Goal: Task Accomplishment & Management: Use online tool/utility

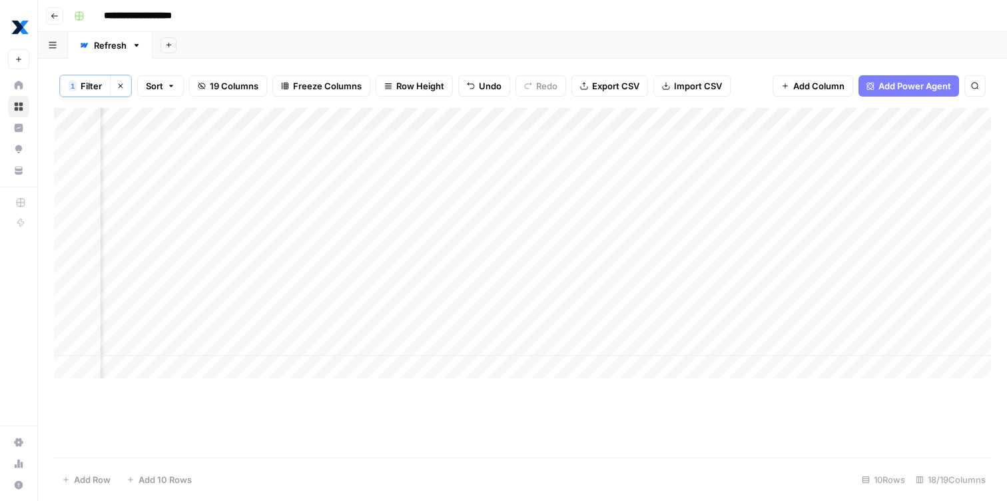
scroll to position [0, 945]
click at [126, 87] on button "Clear filters" at bounding box center [120, 85] width 21 height 21
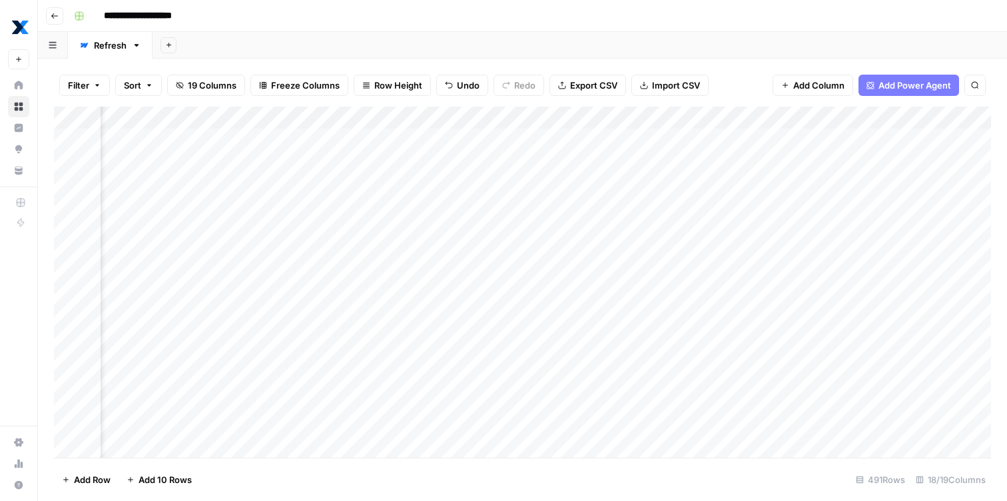
click at [101, 87] on button "Filter" at bounding box center [84, 85] width 51 height 21
click at [124, 146] on div at bounding box center [165, 155] width 179 height 25
click at [81, 83] on span "Filter" at bounding box center [78, 85] width 21 height 13
click at [93, 141] on div "Delete Add Filter" at bounding box center [360, 166] width 590 height 69
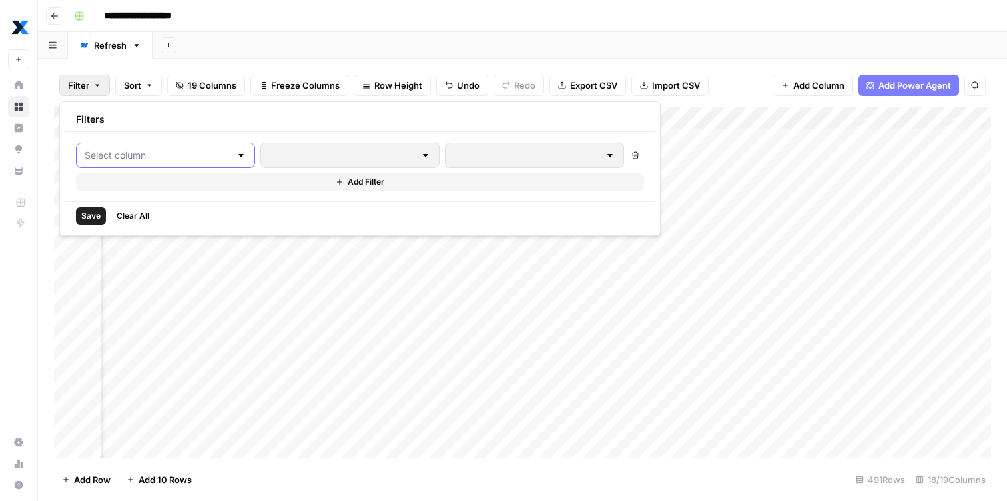
click at [98, 155] on input "text" at bounding box center [158, 155] width 146 height 13
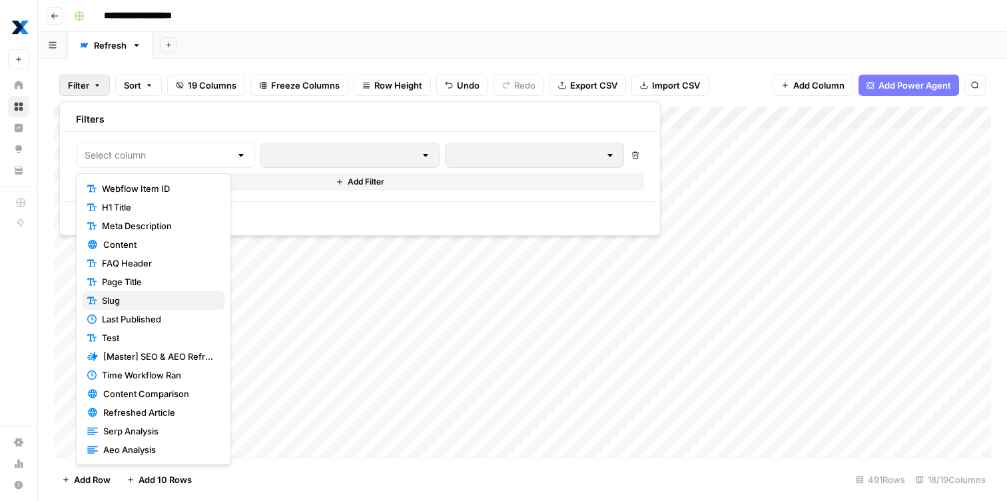
click at [127, 299] on span "Slug" at bounding box center [158, 300] width 113 height 13
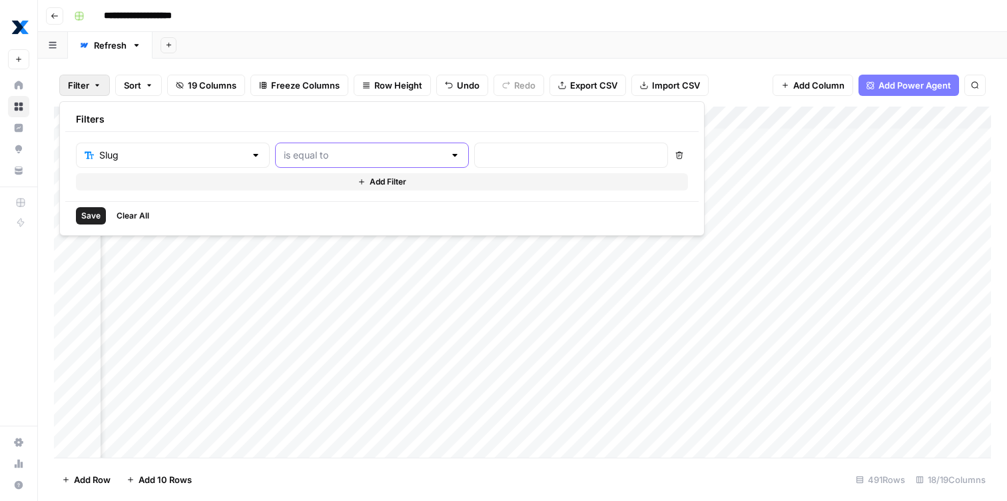
click at [327, 153] on input "text" at bounding box center [364, 155] width 161 height 13
click at [304, 219] on span "contains" at bounding box center [311, 225] width 127 height 13
type input "contains"
click at [438, 139] on div "Slug contains Delete Add Filter" at bounding box center [382, 166] width 634 height 69
click at [483, 151] on input "text" at bounding box center [571, 155] width 177 height 13
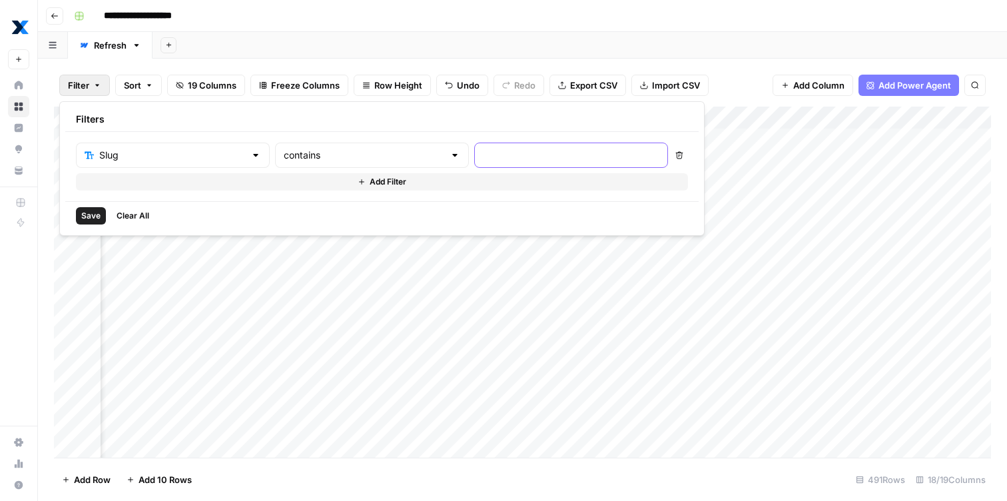
paste input "[URL][DOMAIN_NAME]"
click at [483, 151] on input "https://www.getmaintainx.com/blog/mean-time-to-failure-mttf" at bounding box center [571, 155] width 177 height 13
type input "/mean-time-to-failure-mttf"
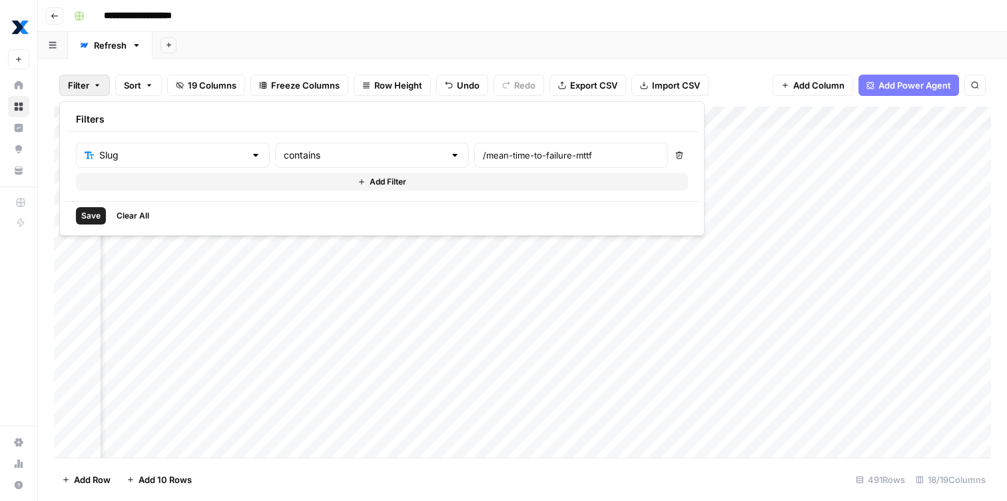
click at [93, 219] on span "Save" at bounding box center [90, 216] width 19 height 12
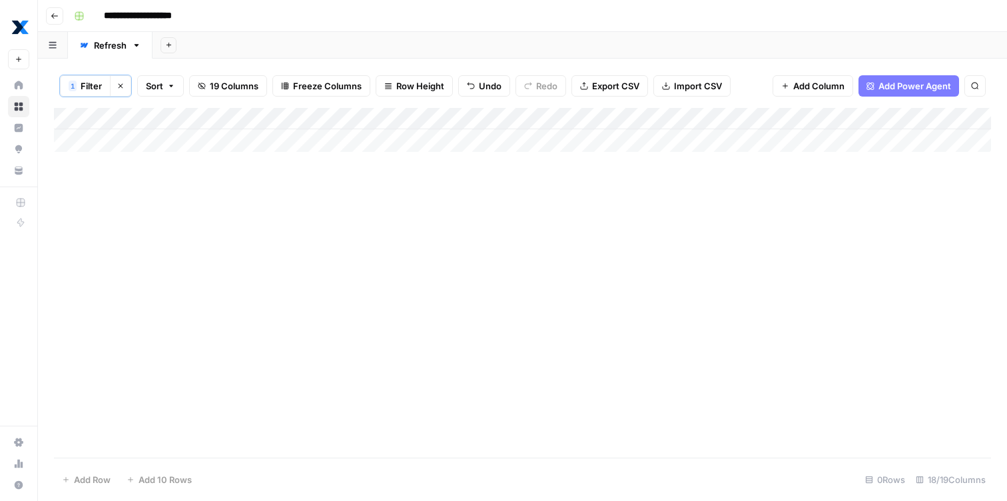
click at [97, 86] on span "Filter" at bounding box center [91, 85] width 21 height 13
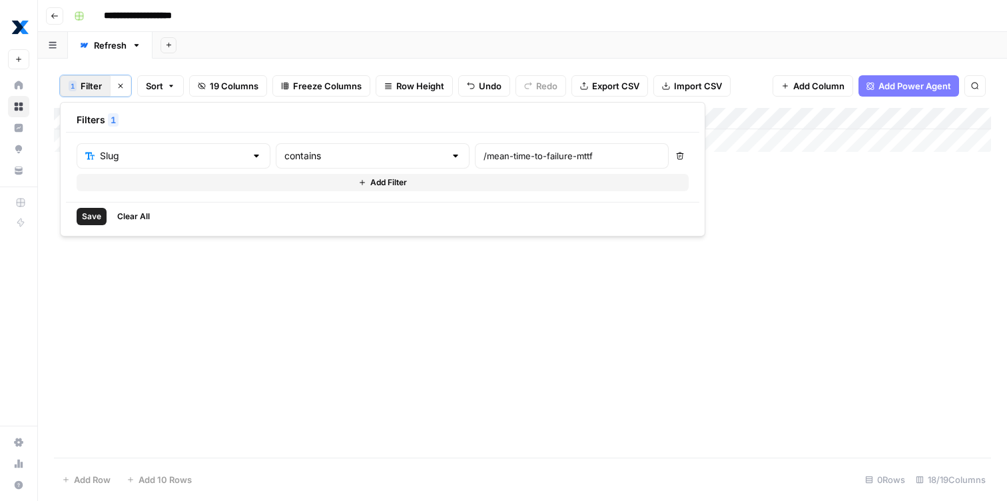
click at [128, 217] on span "Clear All" at bounding box center [133, 217] width 33 height 12
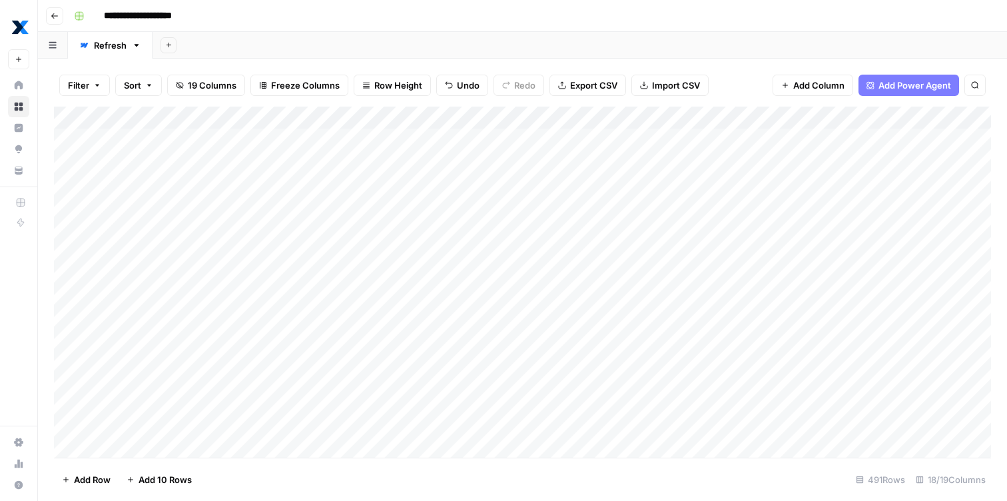
click at [244, 258] on div "Add Column" at bounding box center [522, 282] width 937 height 351
click at [817, 125] on input "**********" at bounding box center [850, 123] width 147 height 16
type input "**********"
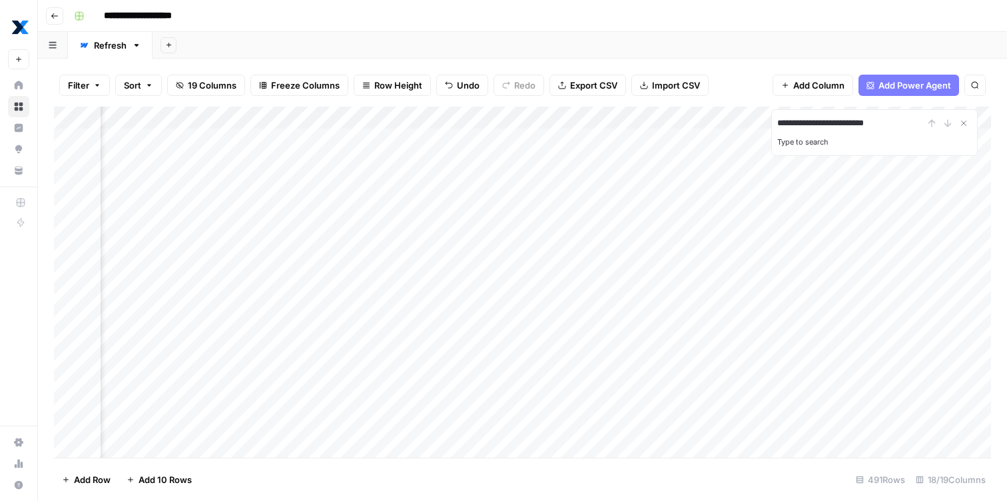
click at [947, 121] on div "**********" at bounding box center [874, 123] width 195 height 16
click at [854, 141] on div "Type to search" at bounding box center [874, 140] width 195 height 19
click at [833, 133] on div "**********" at bounding box center [874, 132] width 207 height 47
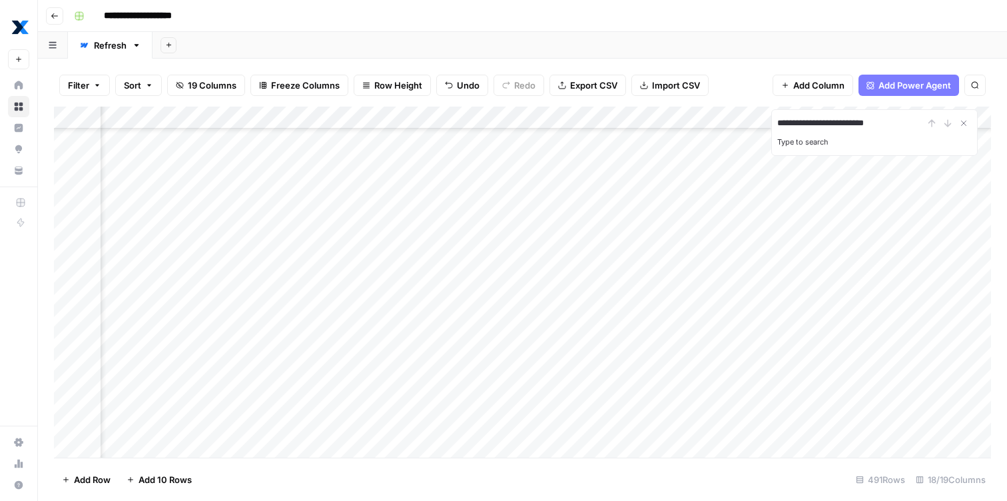
click at [831, 128] on input "**********" at bounding box center [850, 123] width 147 height 16
click at [93, 85] on span "button" at bounding box center [97, 85] width 8 height 8
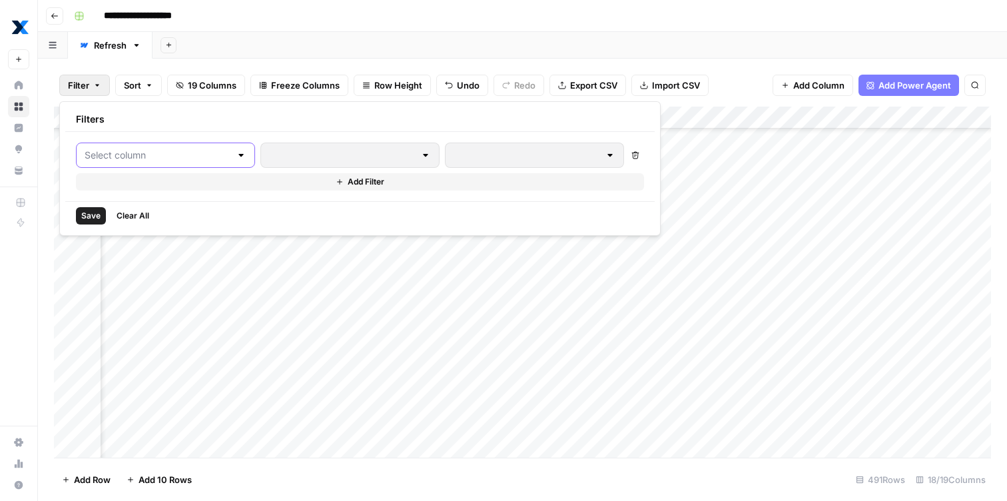
click at [123, 159] on input "text" at bounding box center [158, 155] width 146 height 13
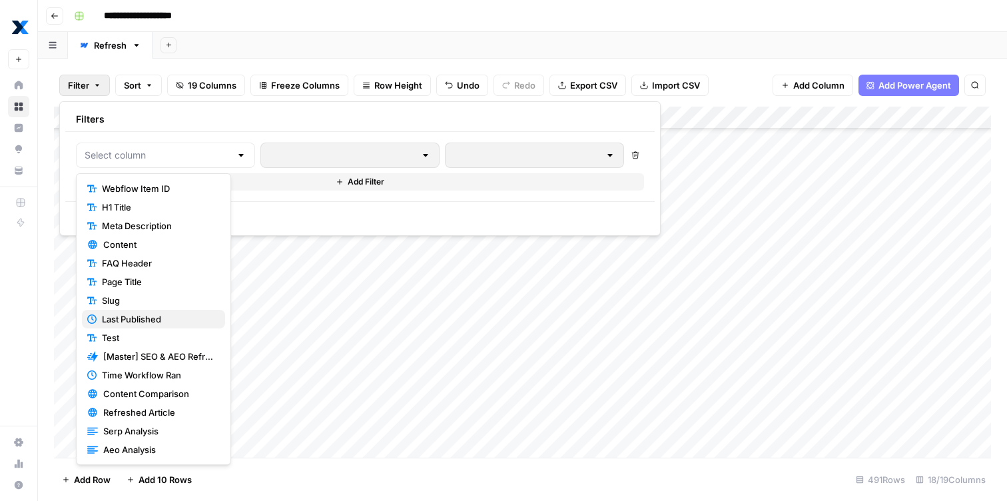
click at [135, 310] on button "Last Published" at bounding box center [153, 319] width 143 height 19
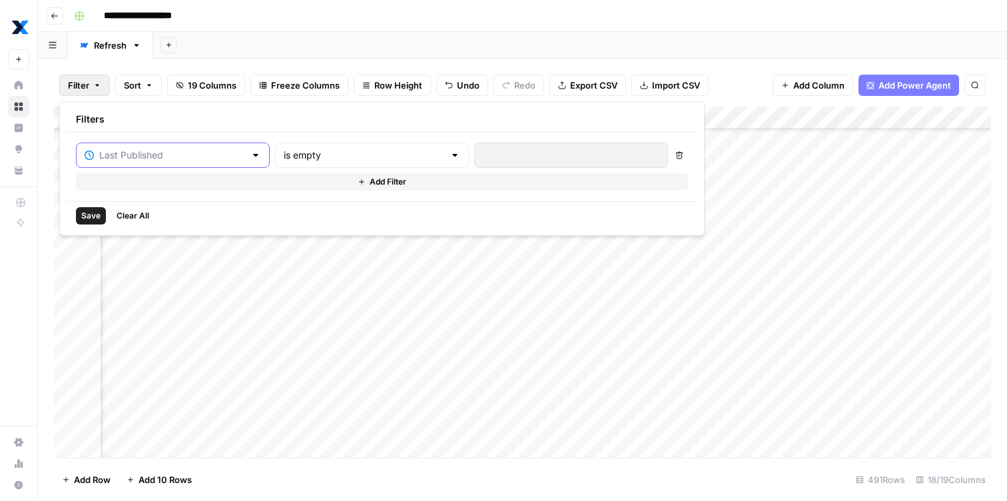
click at [157, 155] on input "text" at bounding box center [172, 155] width 146 height 13
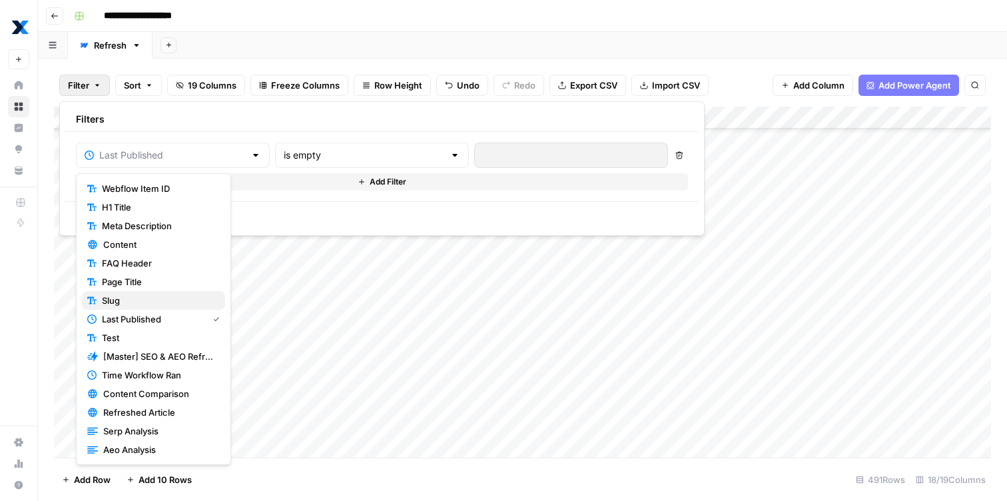
click at [161, 300] on span "Slug" at bounding box center [158, 300] width 113 height 13
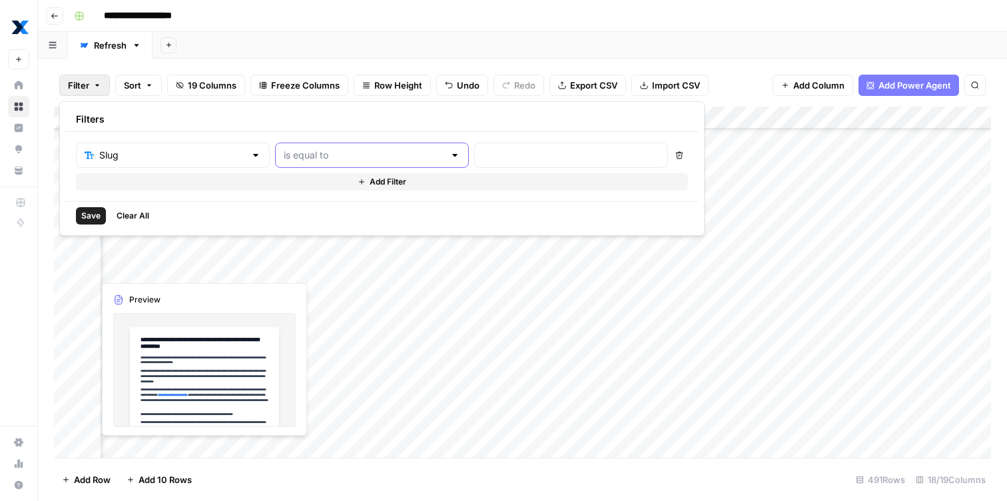
click at [296, 152] on input "text" at bounding box center [364, 155] width 161 height 13
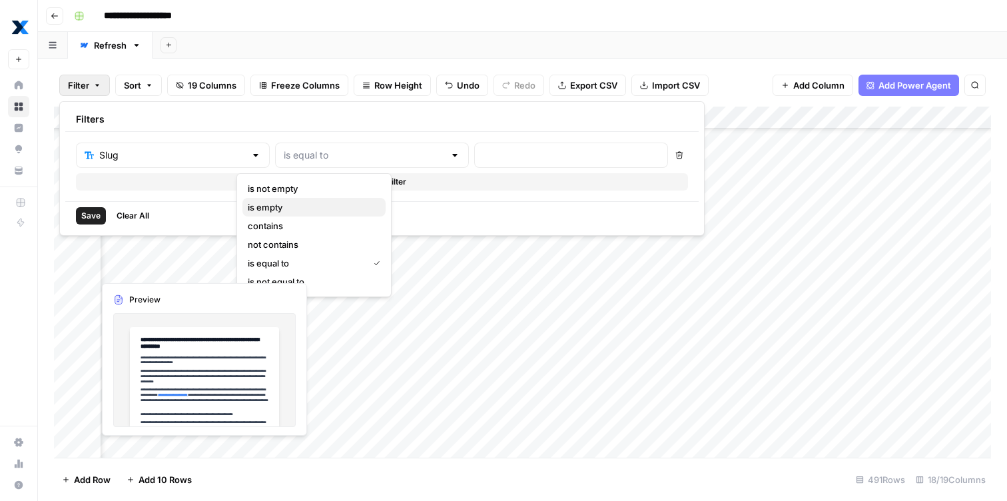
click at [288, 204] on span "is empty" at bounding box center [311, 207] width 127 height 13
type input "is empty"
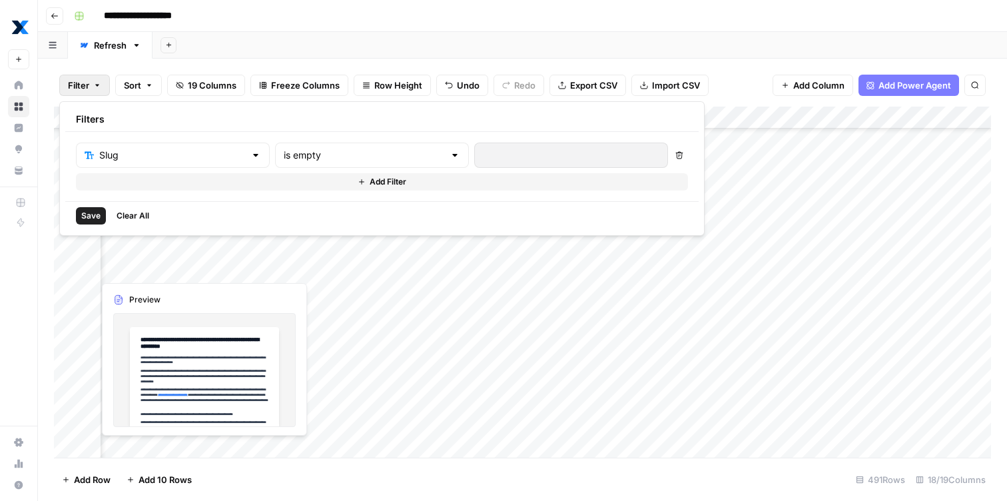
click at [347, 165] on div "is empty" at bounding box center [372, 155] width 194 height 25
click at [308, 260] on span "is equal to" at bounding box center [311, 262] width 127 height 13
type input "is equal to"
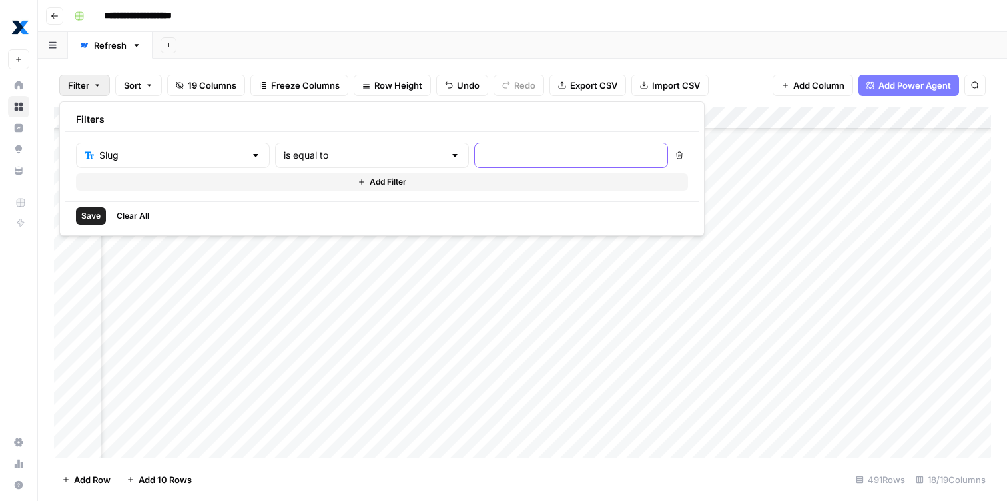
click at [483, 154] on input "text" at bounding box center [571, 155] width 177 height 13
paste input "/mean-time-to-failure-mttf"
type input "/mean-time-to-failure-mttf"
click at [93, 215] on span "Save" at bounding box center [90, 216] width 19 height 12
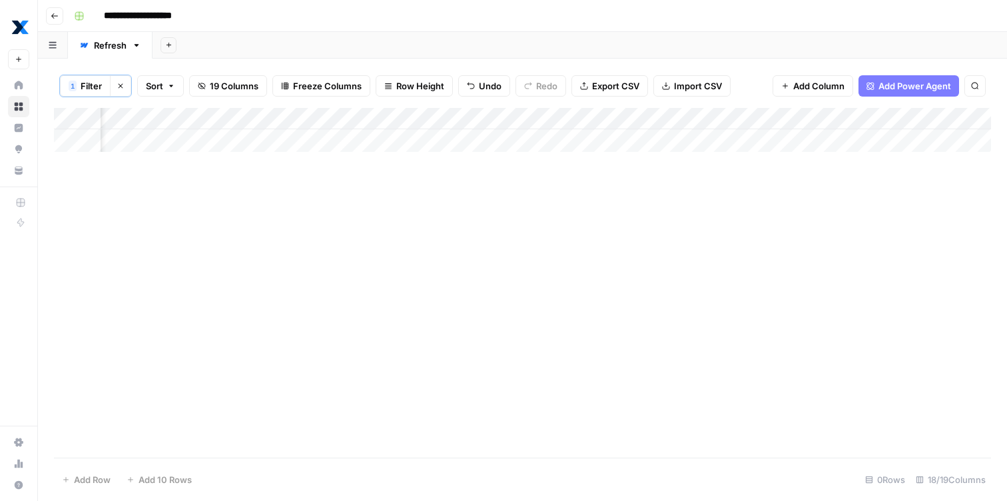
scroll to position [0, 756]
click at [119, 86] on icon "button" at bounding box center [121, 86] width 8 height 8
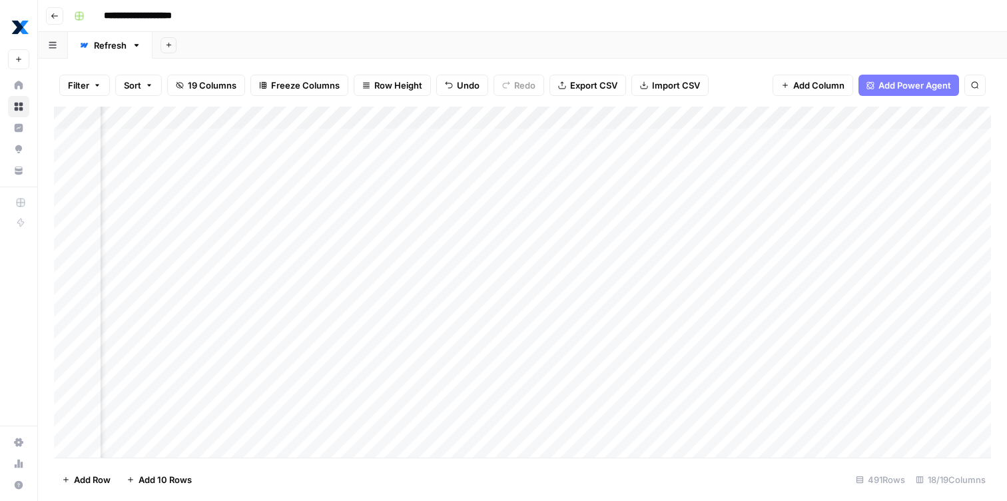
scroll to position [0, 1189]
click at [392, 124] on div "Add Column" at bounding box center [522, 282] width 937 height 351
click at [386, 211] on span "Sort Ascending" at bounding box center [426, 211] width 117 height 13
click at [410, 113] on div "Add Column" at bounding box center [522, 283] width 937 height 350
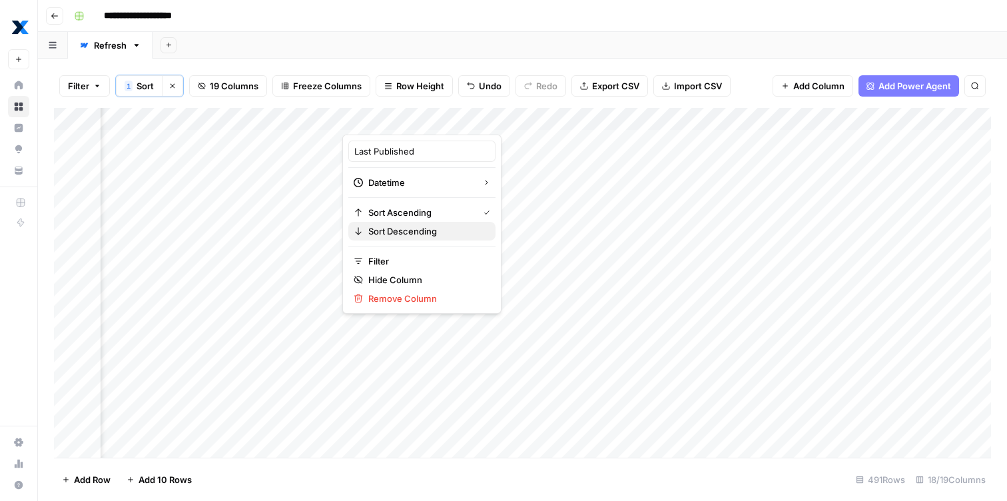
click at [401, 226] on span "Sort Descending" at bounding box center [426, 231] width 117 height 13
click at [414, 114] on div "Add Column" at bounding box center [522, 283] width 937 height 350
click at [395, 214] on span "Sort Ascending" at bounding box center [426, 212] width 117 height 13
click at [396, 291] on div "Add Column" at bounding box center [522, 283] width 937 height 350
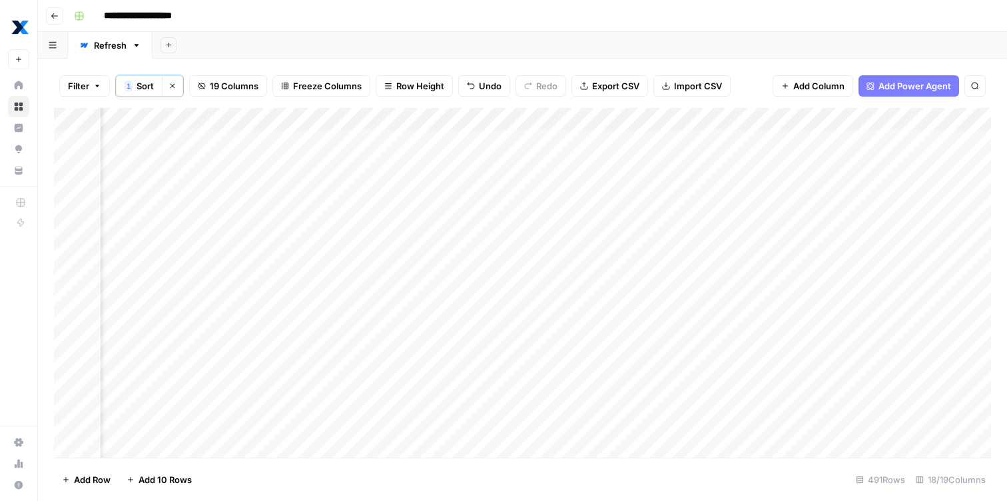
click at [87, 89] on span "Filter" at bounding box center [78, 85] width 21 height 13
click at [144, 151] on input "text" at bounding box center [158, 155] width 146 height 13
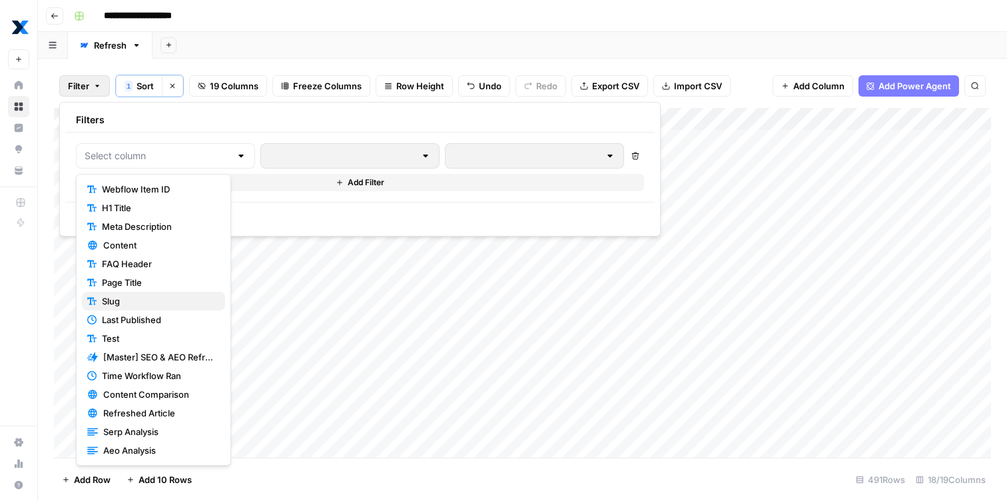
drag, startPoint x: 140, startPoint y: 244, endPoint x: 131, endPoint y: 300, distance: 56.7
click at [131, 300] on div "Webflow Item ID H1 Title Meta Description Content FAQ Header Page Title Slug La…" at bounding box center [153, 329] width 143 height 298
click at [131, 300] on span "Slug" at bounding box center [158, 300] width 113 height 13
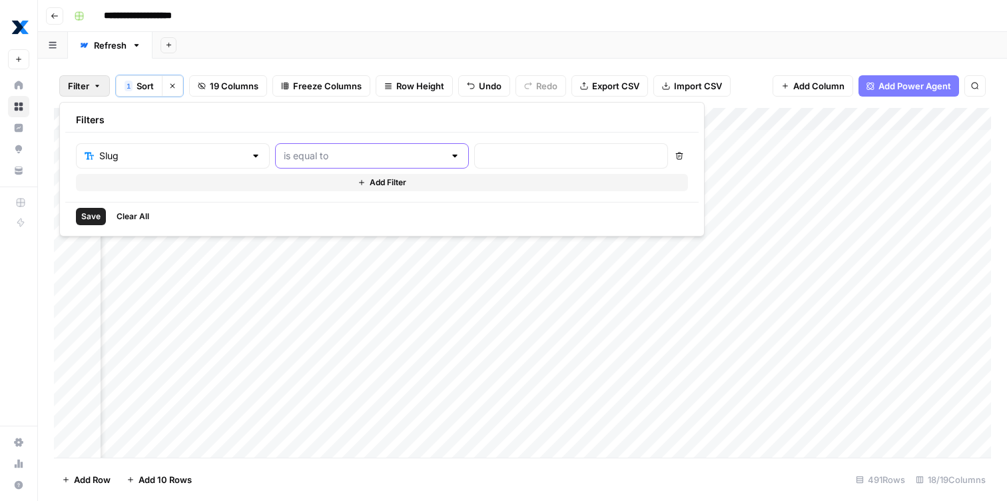
click at [318, 161] on input "text" at bounding box center [364, 155] width 161 height 13
click at [288, 221] on span "contains" at bounding box center [311, 226] width 127 height 13
type input "contains"
click at [483, 160] on input "text" at bounding box center [571, 155] width 177 height 13
paste input "/mean-time-to-failure-mttf"
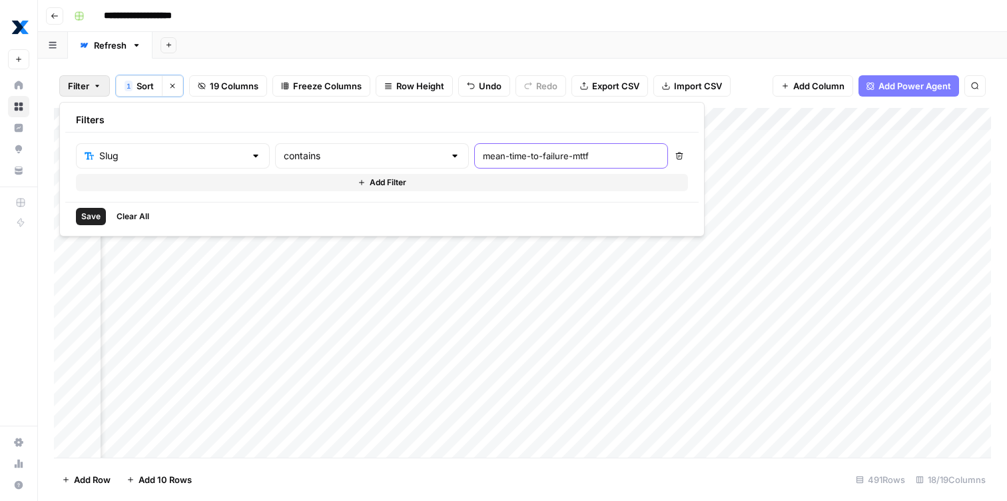
type input "mean-time-to-failure-mttf"
click at [89, 212] on span "Save" at bounding box center [90, 217] width 19 height 12
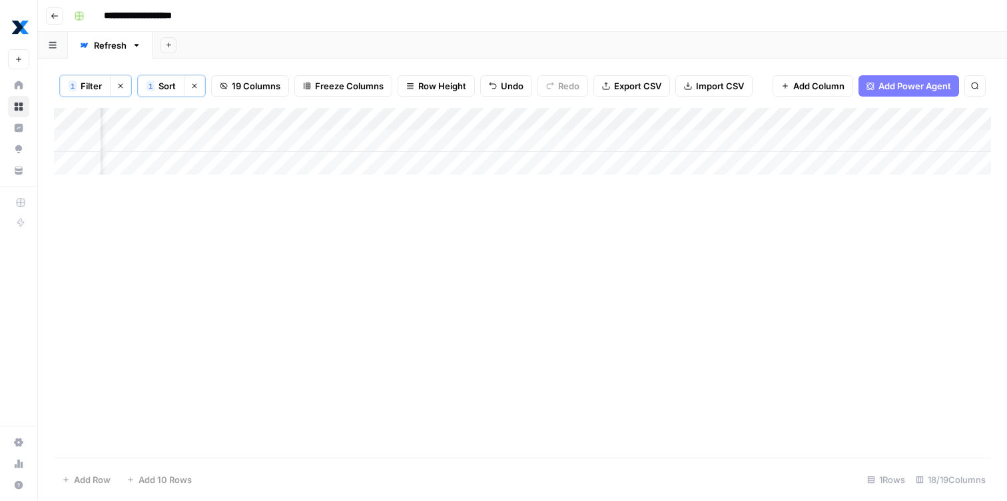
click at [397, 148] on div "Add Column" at bounding box center [522, 141] width 937 height 67
click at [616, 125] on div "Add Column" at bounding box center [522, 141] width 937 height 67
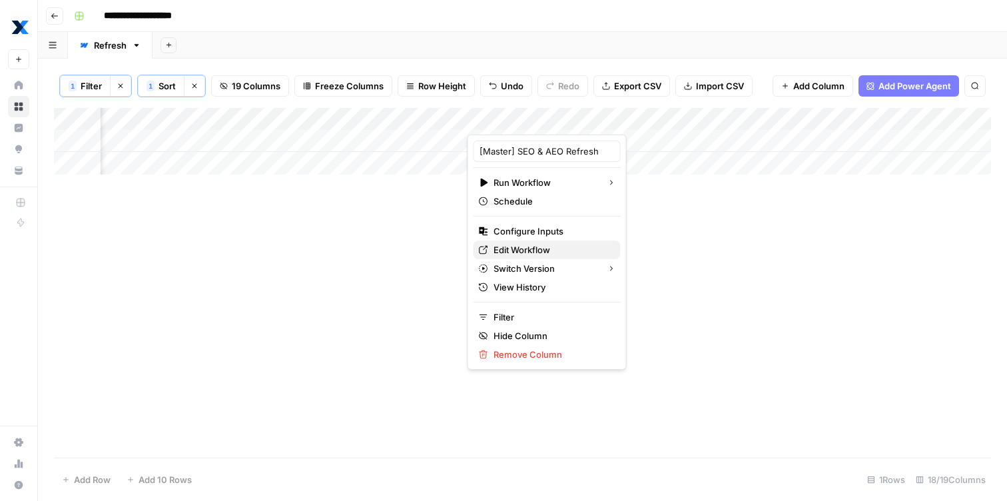
click at [513, 252] on span "Edit Workflow" at bounding box center [552, 249] width 117 height 13
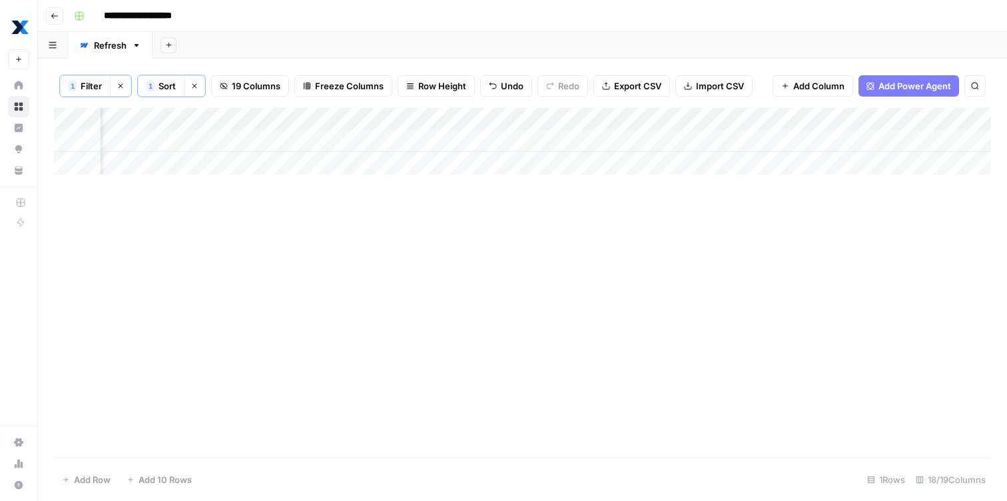
click at [558, 143] on div "Add Column" at bounding box center [522, 141] width 937 height 67
click at [671, 144] on div "Add Column" at bounding box center [522, 141] width 937 height 67
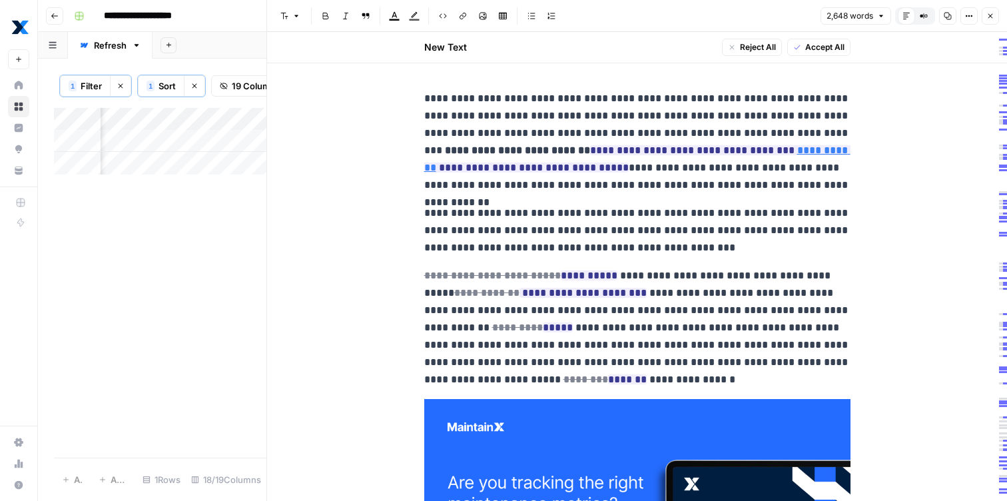
click at [988, 16] on icon "button" at bounding box center [991, 16] width 8 height 8
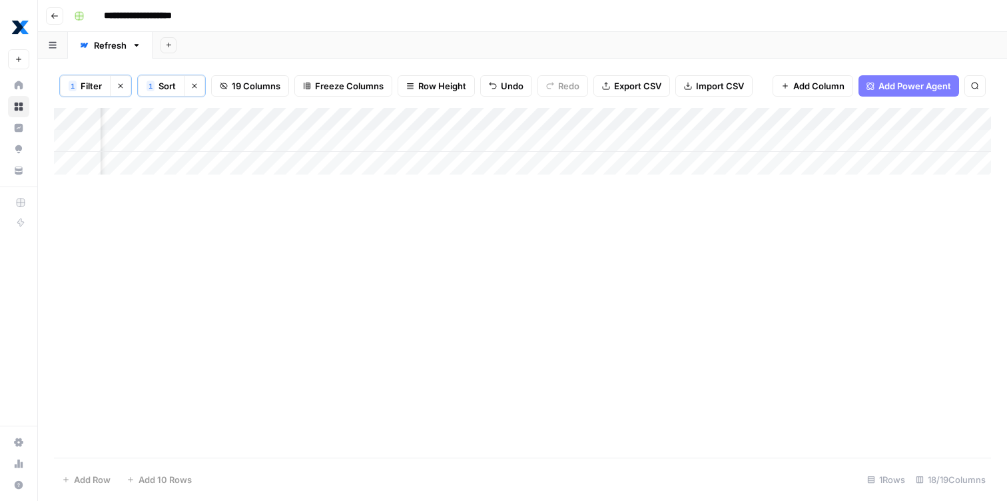
click at [805, 140] on div "Add Column" at bounding box center [522, 141] width 937 height 67
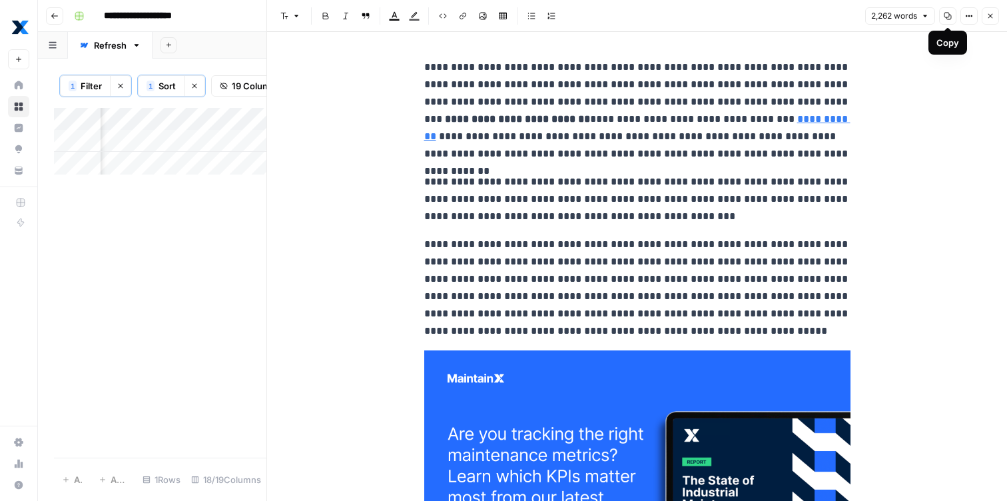
click at [952, 14] on button "Copy" at bounding box center [947, 15] width 17 height 17
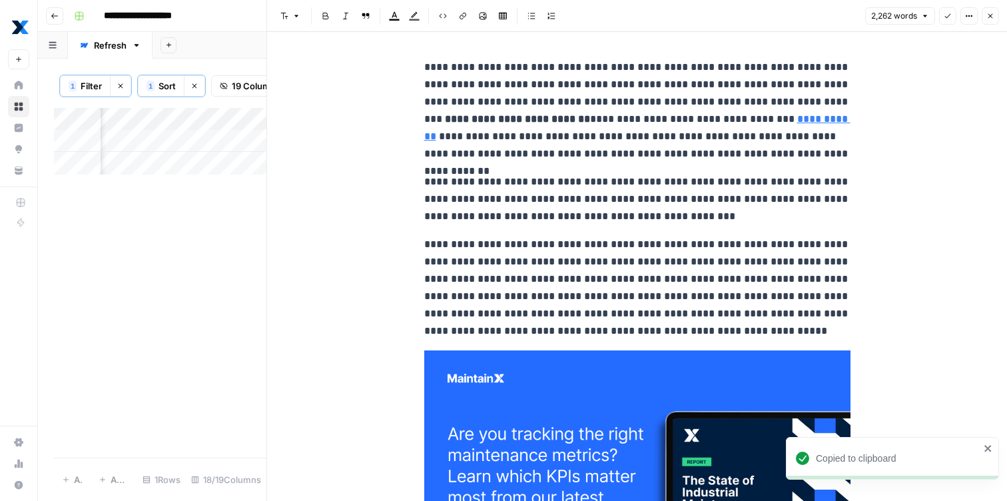
click at [229, 244] on div "Add Column" at bounding box center [160, 283] width 213 height 350
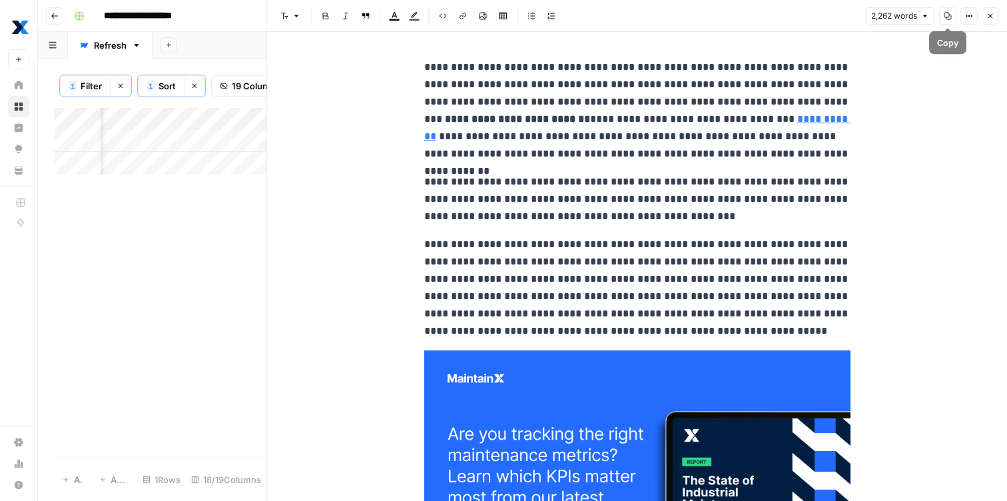
click at [953, 15] on button "Copy" at bounding box center [947, 15] width 17 height 17
click at [498, 176] on p "**********" at bounding box center [637, 199] width 426 height 52
click at [943, 15] on button "Copy" at bounding box center [947, 15] width 17 height 17
click at [991, 23] on button "Close" at bounding box center [990, 15] width 17 height 17
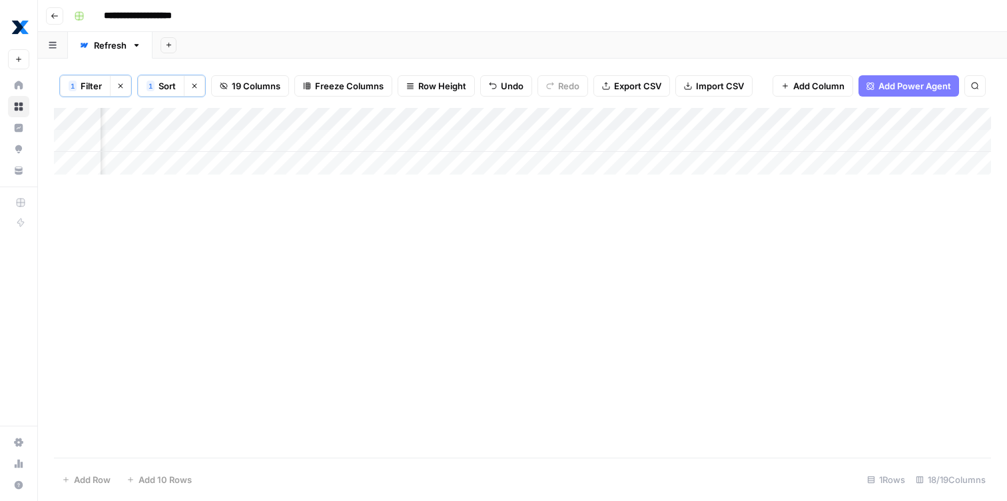
scroll to position [0, 1400]
click at [282, 138] on div "Add Column" at bounding box center [522, 141] width 937 height 67
type textarea "*"
type textarea "***"
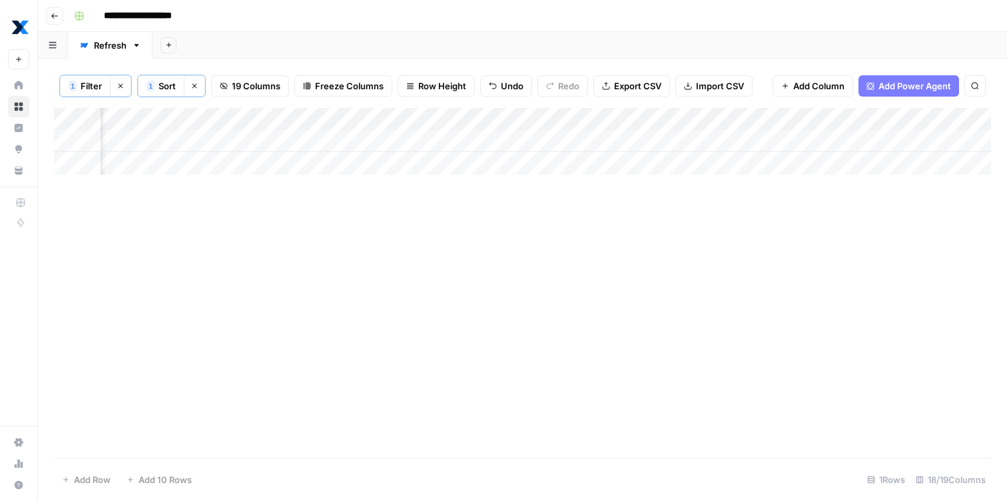
click at [217, 231] on div "Add Column" at bounding box center [522, 283] width 937 height 350
click at [87, 87] on span "Filter" at bounding box center [91, 85] width 21 height 13
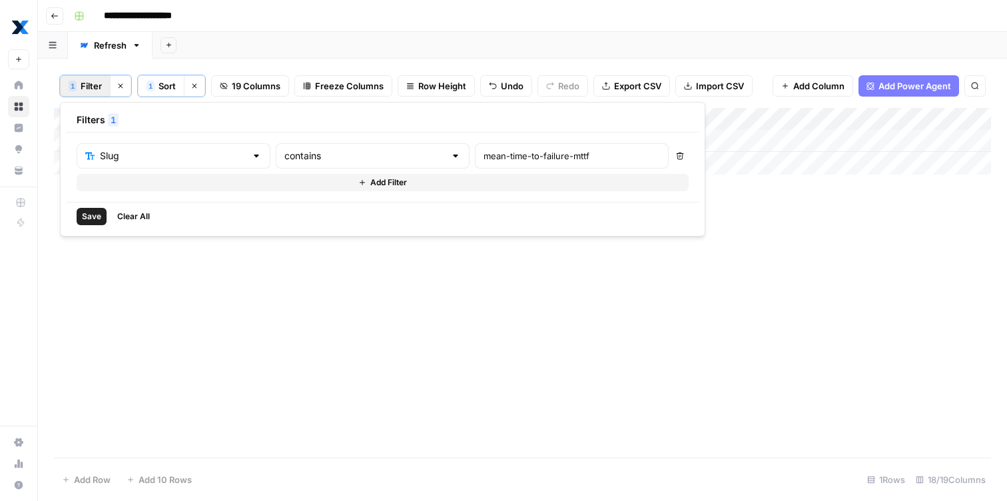
click at [475, 166] on div "mean-time-to-failure-mttf" at bounding box center [572, 155] width 194 height 25
paste input "preventive-vs-predictive-maintenance"
type input "preventive-vs-predictive-maintenance"
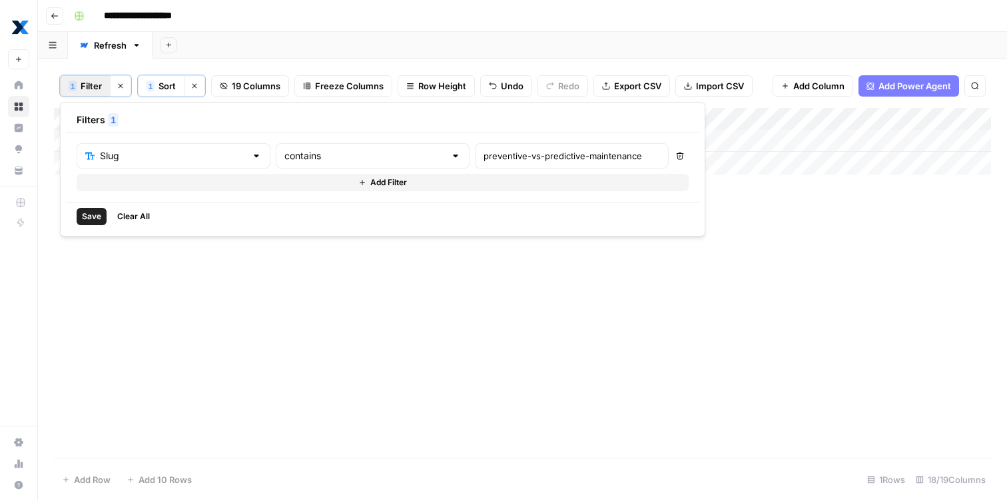
click at [94, 214] on span "Save" at bounding box center [91, 217] width 19 height 12
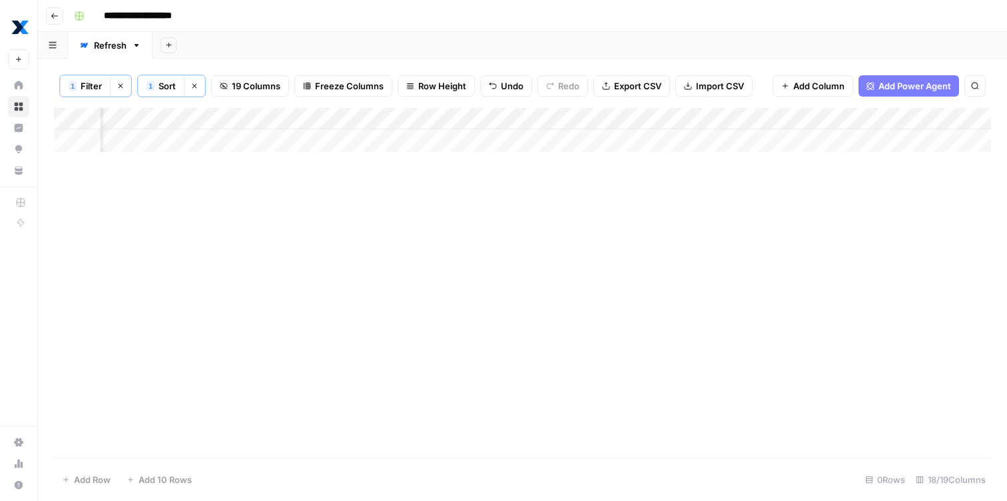
click at [92, 90] on span "Filter" at bounding box center [91, 85] width 21 height 13
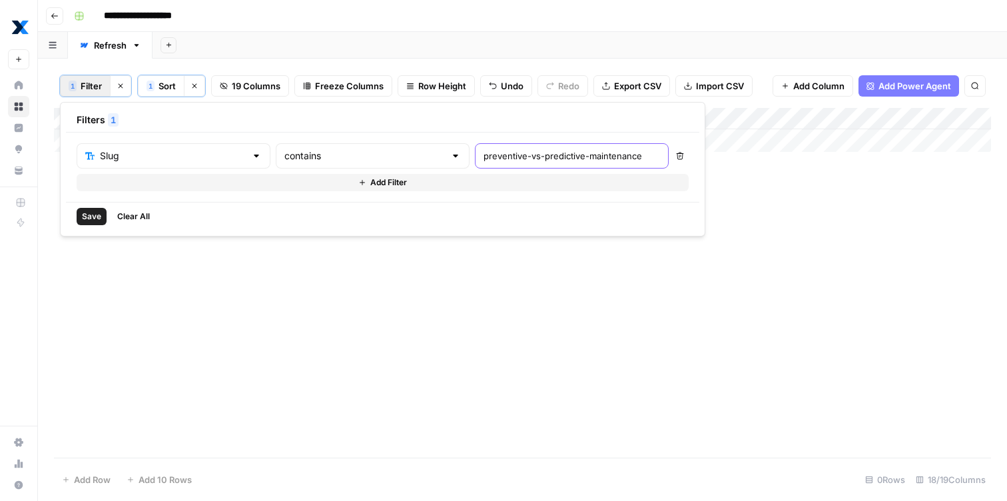
click at [484, 157] on input "preventive-vs-predictive-maintenance" at bounding box center [572, 155] width 177 height 13
click at [83, 216] on span "Save" at bounding box center [91, 217] width 19 height 12
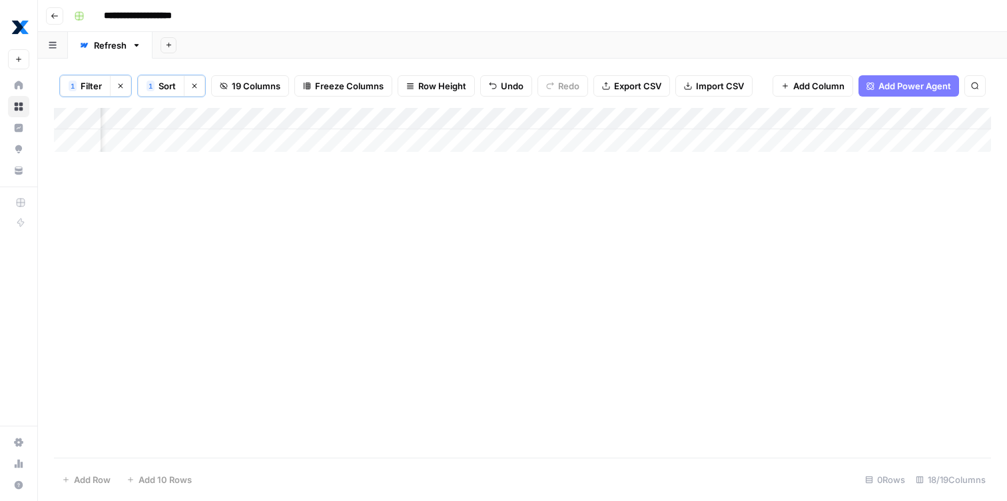
click at [191, 86] on icon "button" at bounding box center [195, 86] width 8 height 8
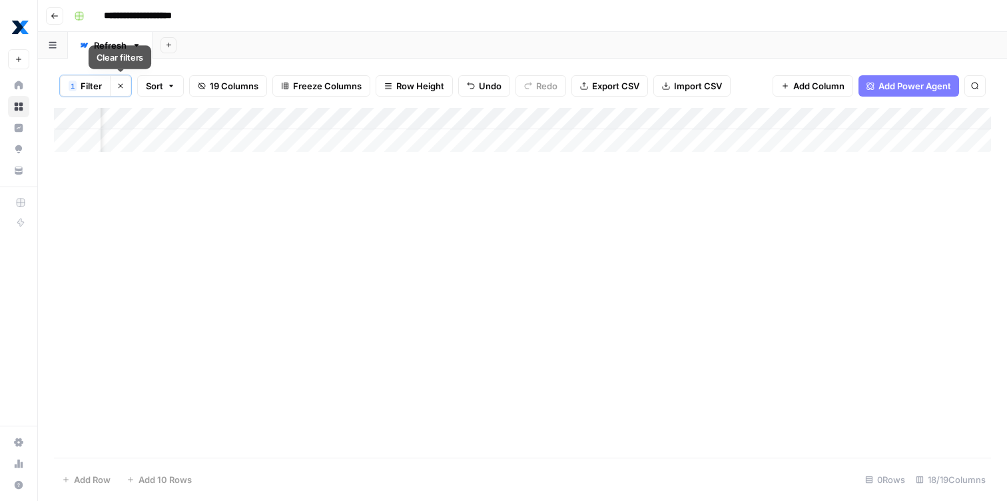
click at [115, 87] on button "Clear filters" at bounding box center [120, 85] width 21 height 21
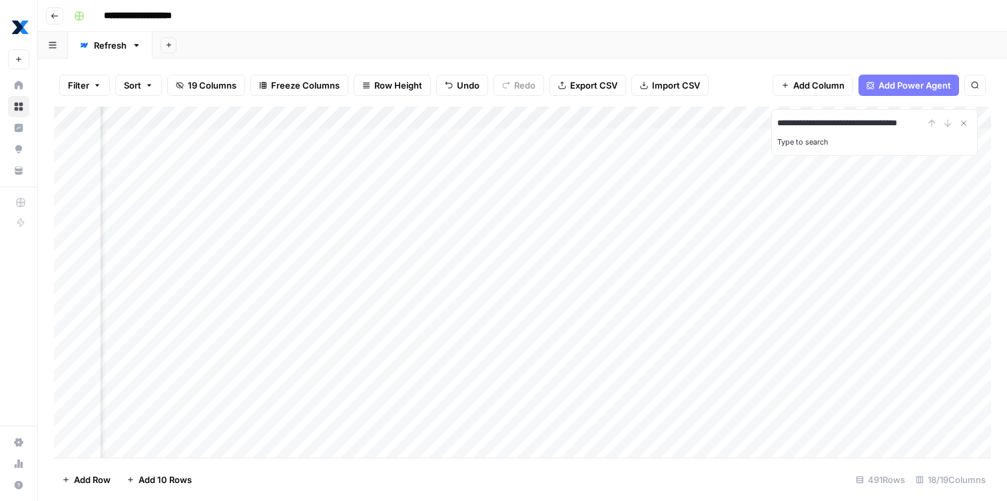
scroll to position [0, 11]
type input "**********"
click at [965, 123] on icon "Close Search" at bounding box center [964, 123] width 11 height 11
click at [90, 77] on button "Filter" at bounding box center [84, 85] width 51 height 21
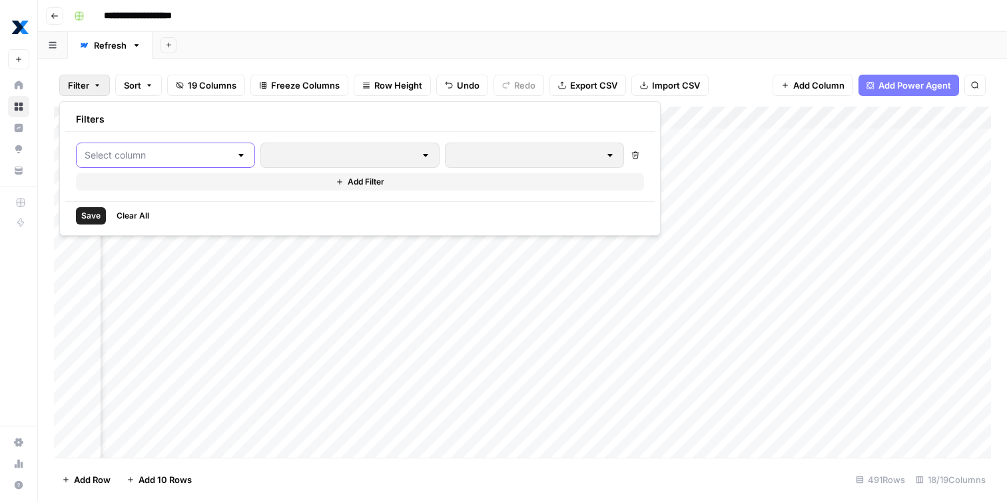
click at [122, 157] on input "text" at bounding box center [158, 155] width 146 height 13
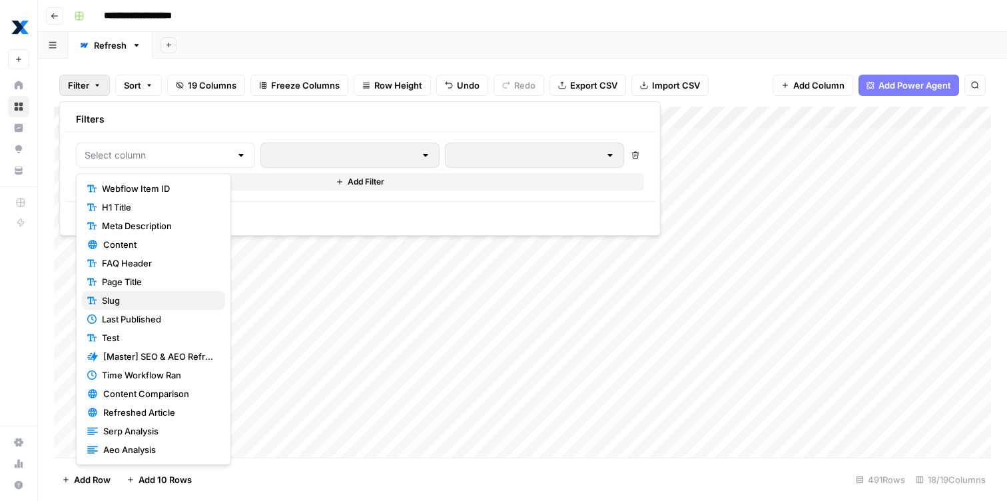
click at [132, 303] on span "Slug" at bounding box center [158, 300] width 113 height 13
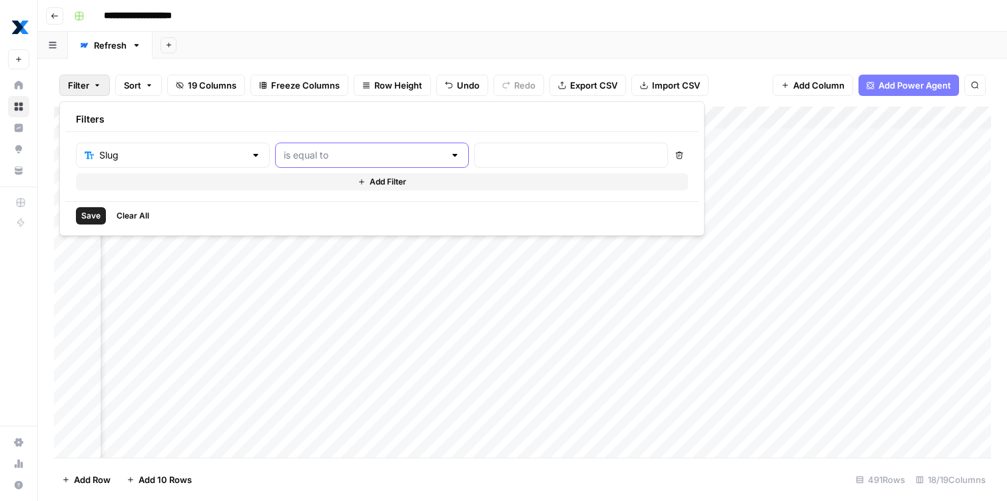
click at [330, 151] on input "text" at bounding box center [364, 155] width 161 height 13
click at [306, 225] on span "contains" at bounding box center [311, 225] width 127 height 13
type input "contains"
click at [483, 159] on input "text" at bounding box center [571, 155] width 177 height 13
paste input "what-is-preventative-maintenance"
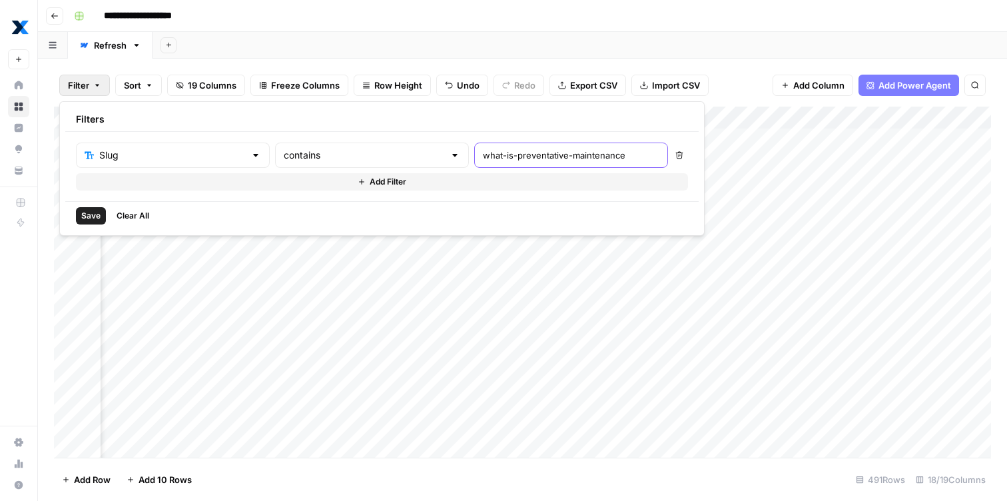
scroll to position [0, 0]
type input "what-is-preventative-maintenance"
click at [89, 211] on span "Save" at bounding box center [90, 216] width 19 height 12
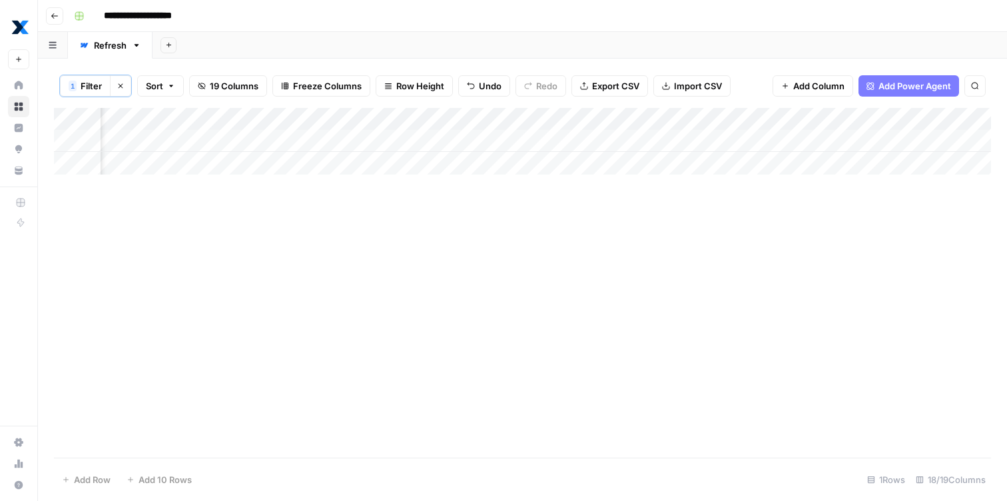
scroll to position [0, 1205]
click at [487, 139] on div "Add Column" at bounding box center [522, 141] width 937 height 67
click at [490, 139] on div "Add Column" at bounding box center [522, 141] width 937 height 67
type textarea "***"
click at [687, 139] on div "Add Column" at bounding box center [522, 141] width 937 height 67
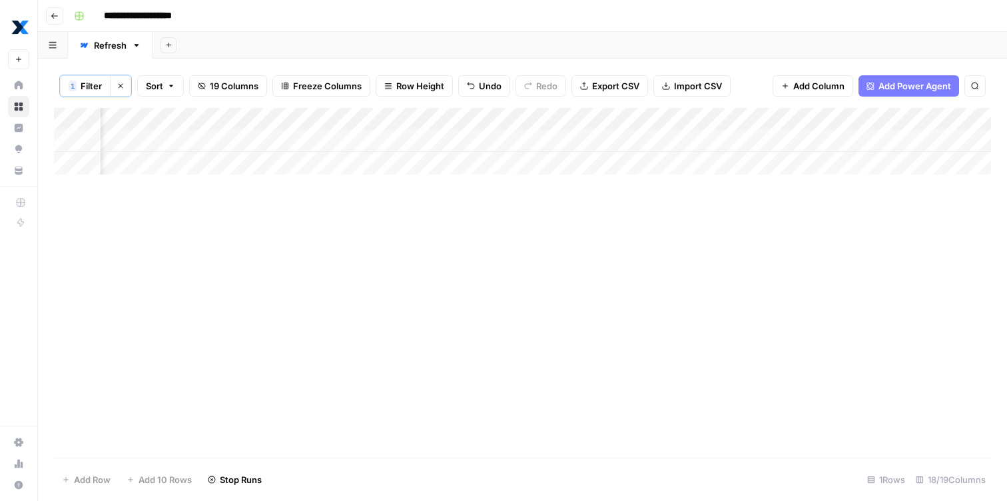
click at [729, 268] on div "Add Column" at bounding box center [522, 283] width 937 height 350
click at [116, 83] on button "Clear filters" at bounding box center [120, 85] width 21 height 21
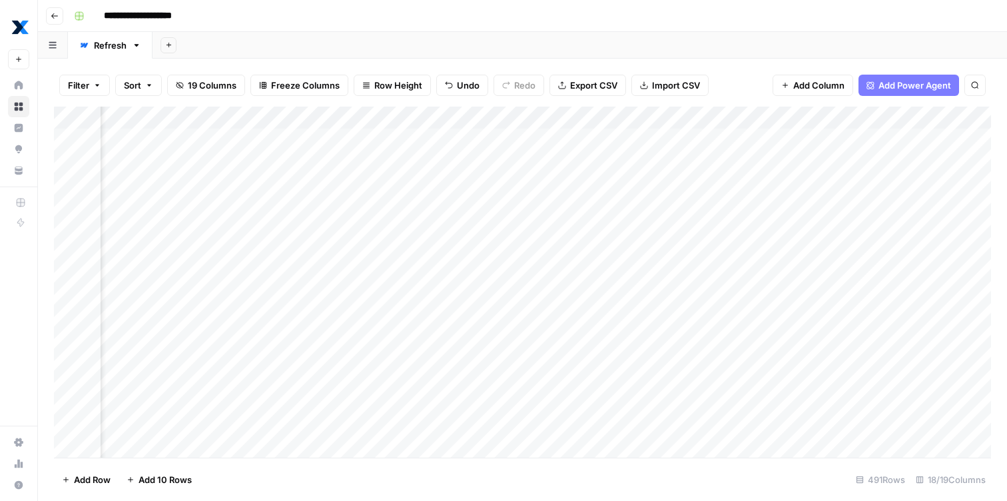
click at [93, 85] on icon "button" at bounding box center [97, 85] width 8 height 8
click at [129, 155] on input "text" at bounding box center [158, 155] width 146 height 13
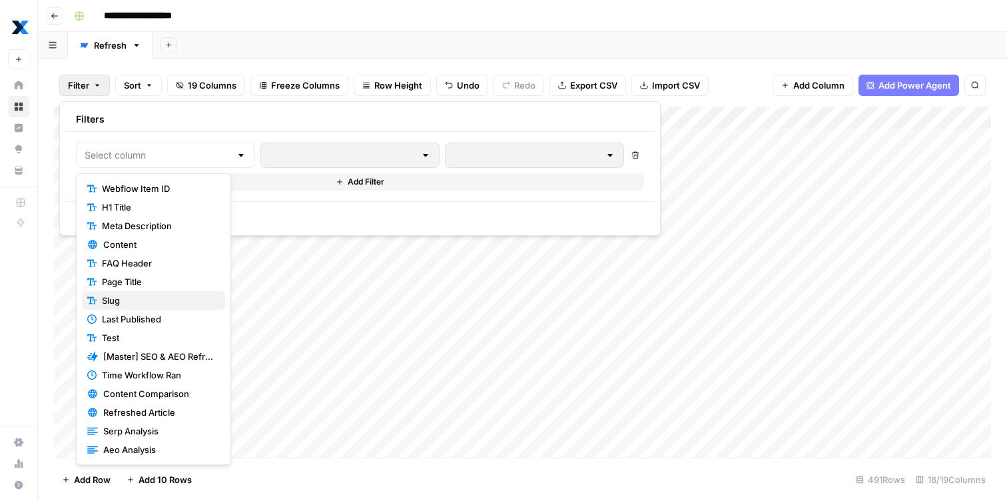
click at [143, 307] on button "Slug" at bounding box center [153, 300] width 143 height 19
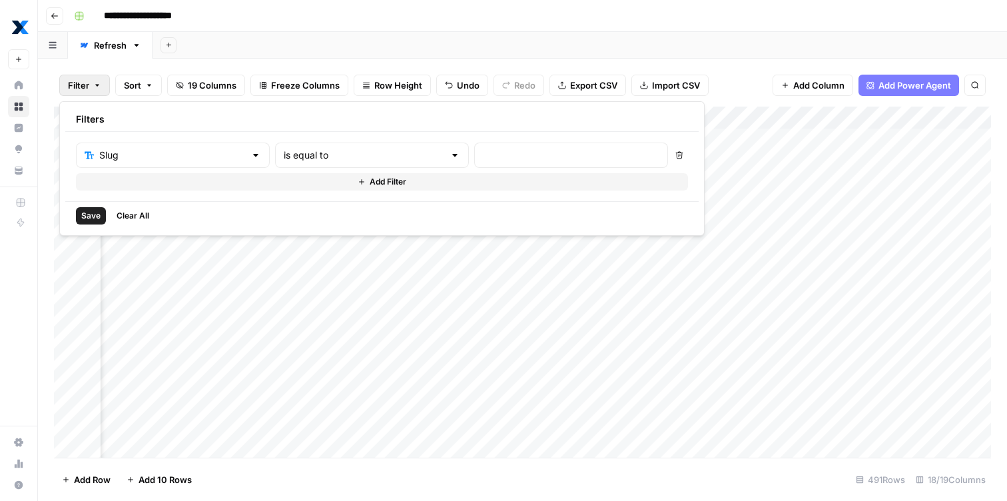
click at [286, 167] on div "is equal to" at bounding box center [372, 155] width 194 height 25
click at [292, 159] on input "text" at bounding box center [364, 155] width 161 height 13
click at [285, 219] on button "contains" at bounding box center [313, 226] width 143 height 19
type input "contains"
click at [474, 164] on div at bounding box center [571, 155] width 194 height 25
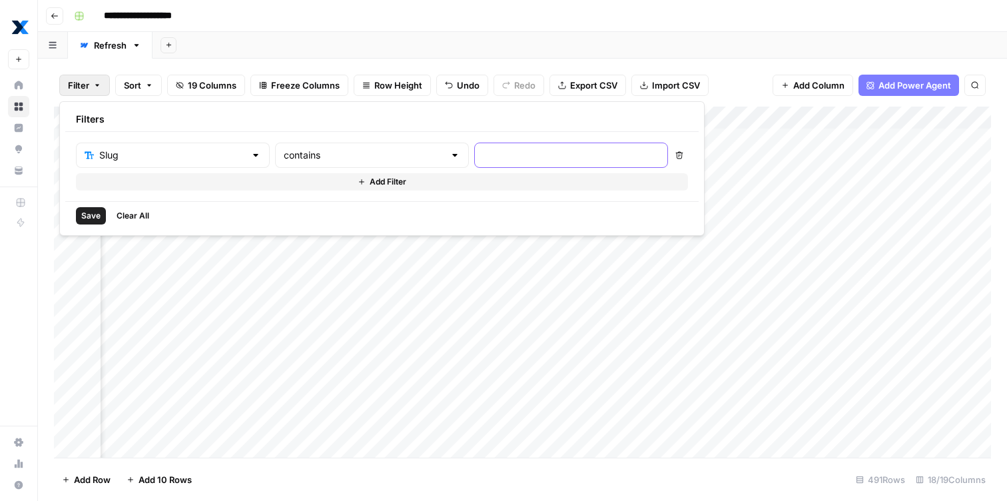
paste input "ultimate-maintenance-management-guide"
type input "ultimate-maintenance-management-guide"
click at [85, 217] on span "Save" at bounding box center [90, 216] width 19 height 12
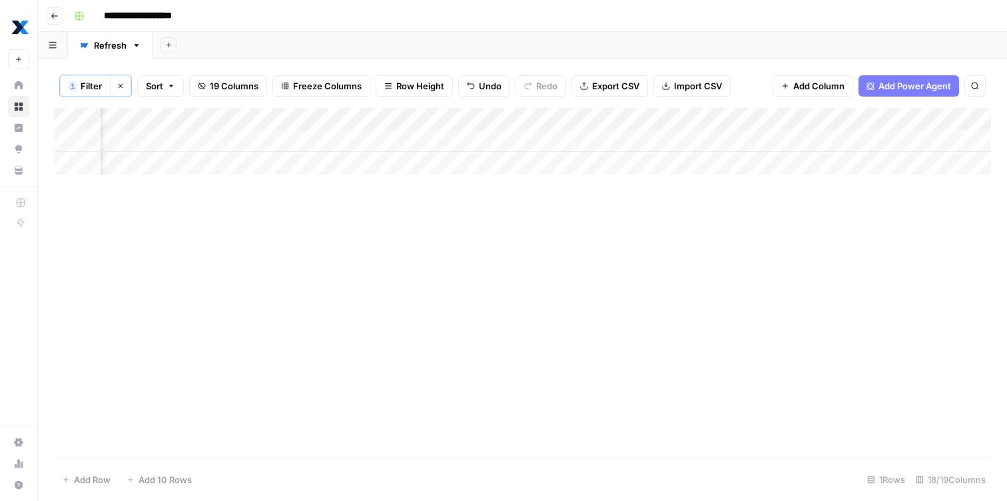
click at [690, 140] on div "Add Column" at bounding box center [522, 141] width 937 height 67
click at [572, 141] on div "Add Column" at bounding box center [522, 141] width 937 height 67
type textarea "***"
click at [103, 88] on button "1 Filter" at bounding box center [85, 85] width 51 height 21
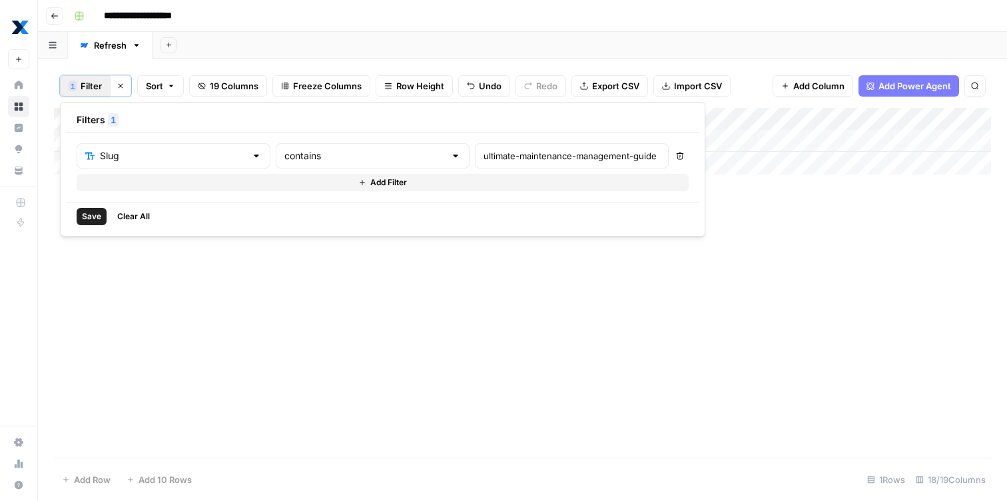
click at [164, 141] on div "Slug contains ultimate-maintenance-management-guide Delete Add Filter" at bounding box center [383, 167] width 634 height 69
click at [162, 151] on input "text" at bounding box center [173, 155] width 146 height 13
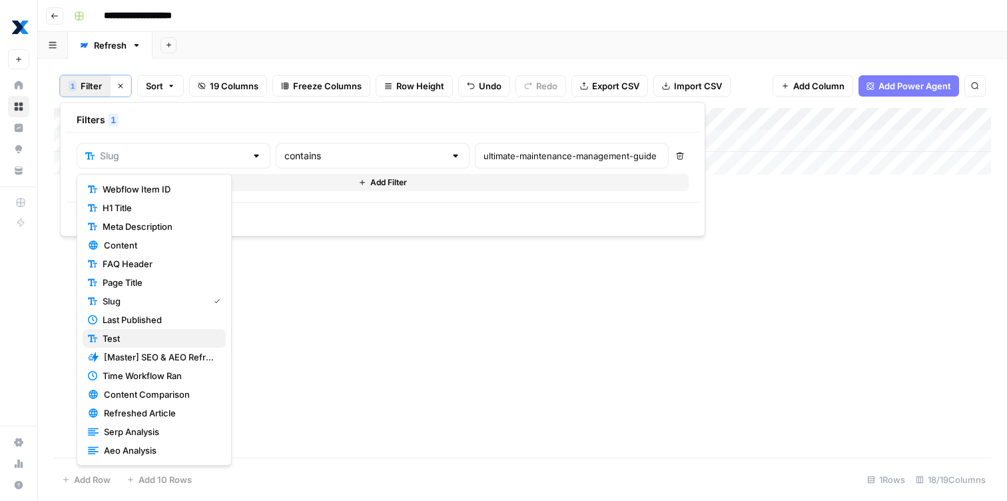
click at [133, 338] on span "Test" at bounding box center [159, 338] width 113 height 13
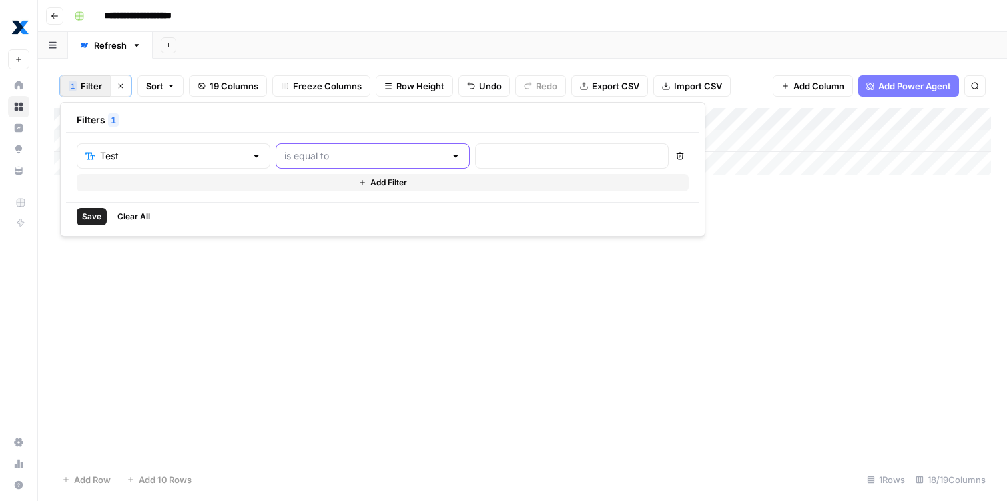
click at [319, 160] on input "text" at bounding box center [364, 155] width 161 height 13
type input "is equal to"
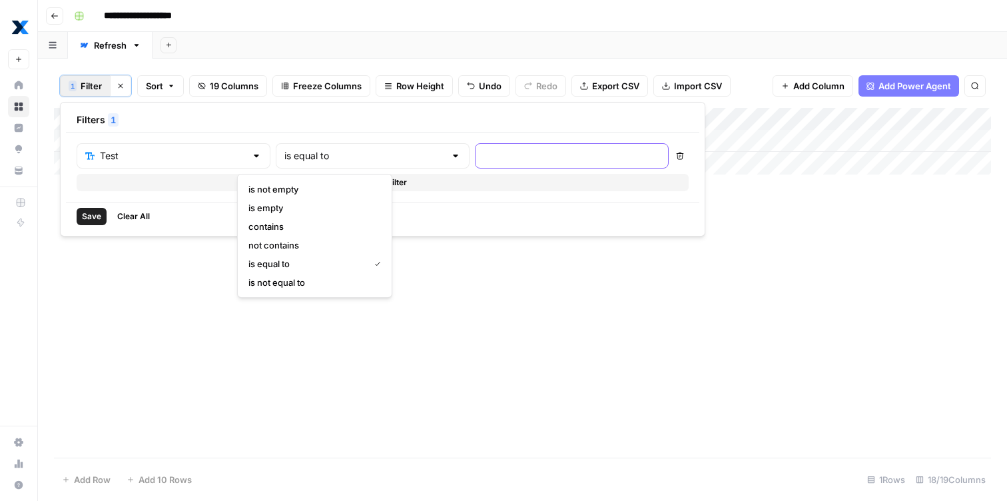
click at [484, 158] on input "text" at bounding box center [572, 155] width 177 height 13
type input "Kim"
click at [95, 214] on span "Save" at bounding box center [91, 217] width 19 height 12
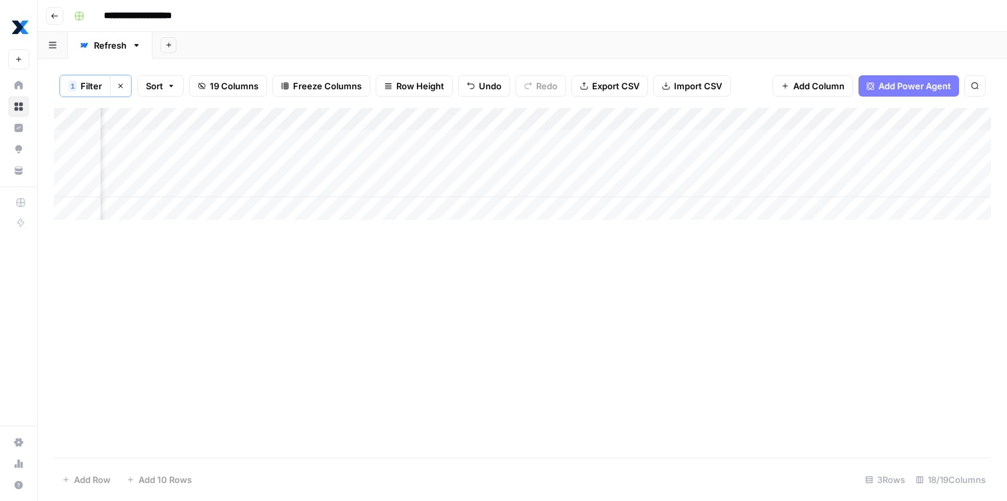
click at [416, 265] on div "Add Column" at bounding box center [522, 283] width 937 height 350
click at [410, 165] on div "Add Column" at bounding box center [522, 164] width 937 height 112
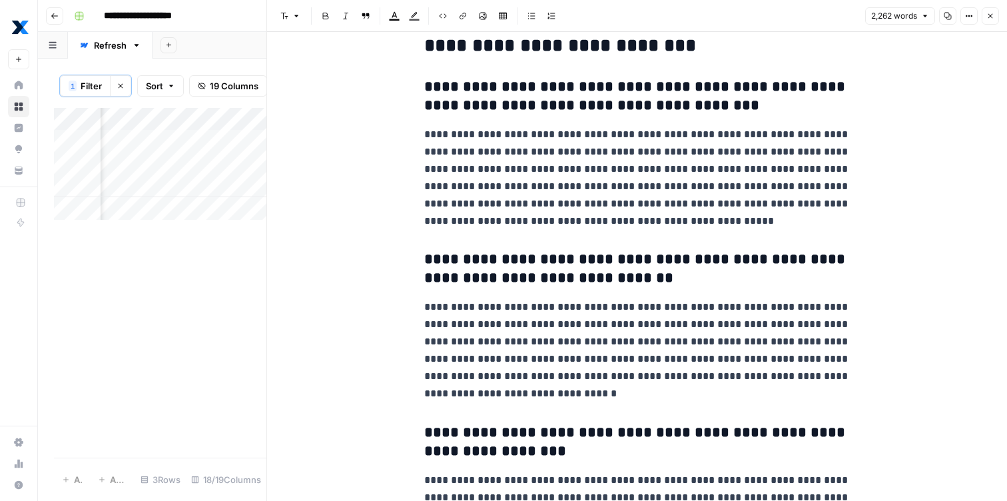
scroll to position [6035, 0]
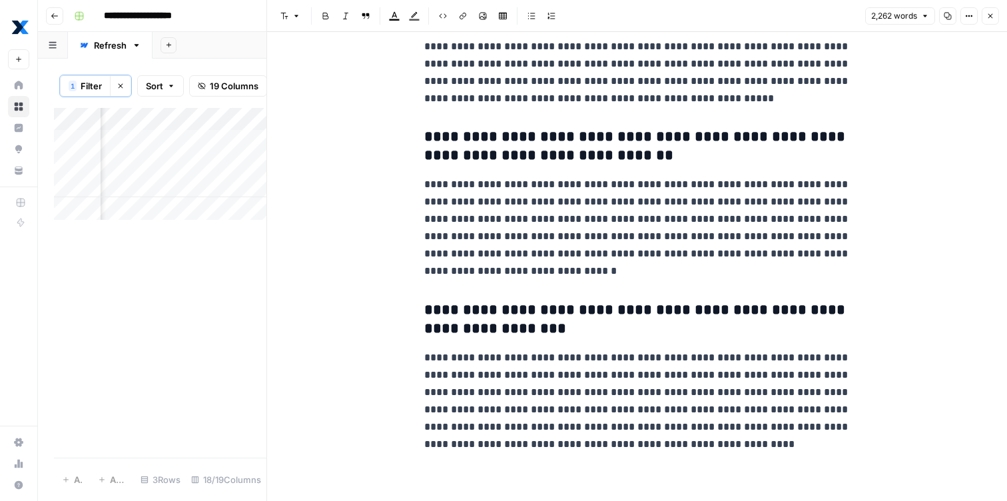
click at [989, 15] on icon "button" at bounding box center [991, 16] width 8 height 8
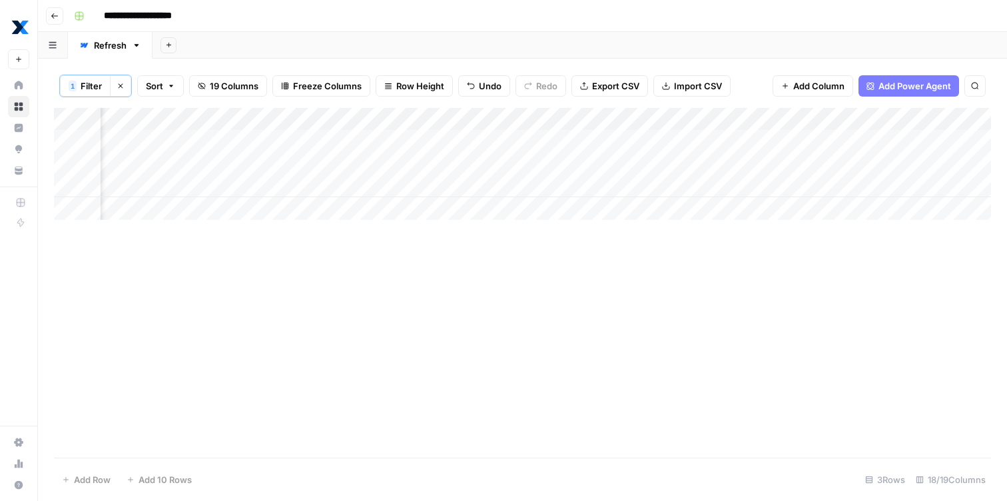
scroll to position [0, 1046]
click at [91, 93] on button "1 Filter" at bounding box center [85, 85] width 51 height 21
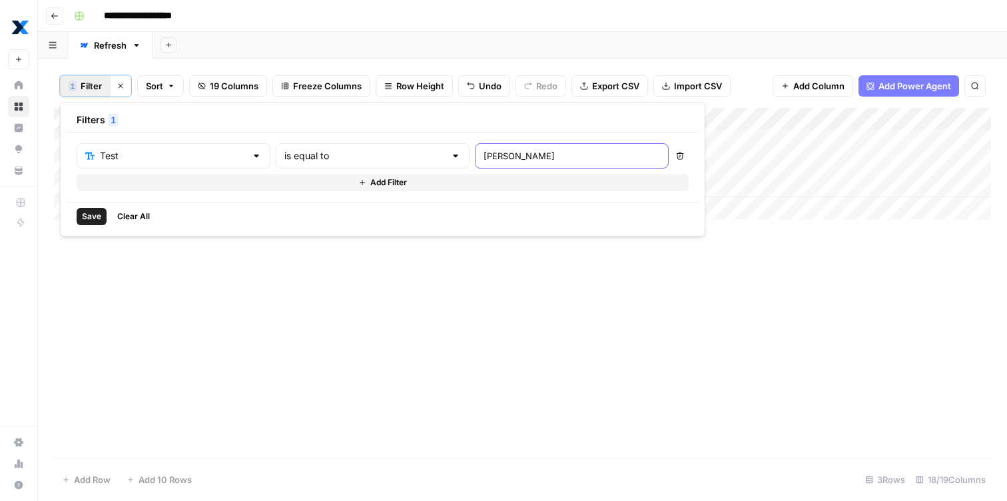
click at [484, 155] on input "Kim" at bounding box center [572, 155] width 177 height 13
click at [177, 167] on div "Test" at bounding box center [174, 155] width 194 height 25
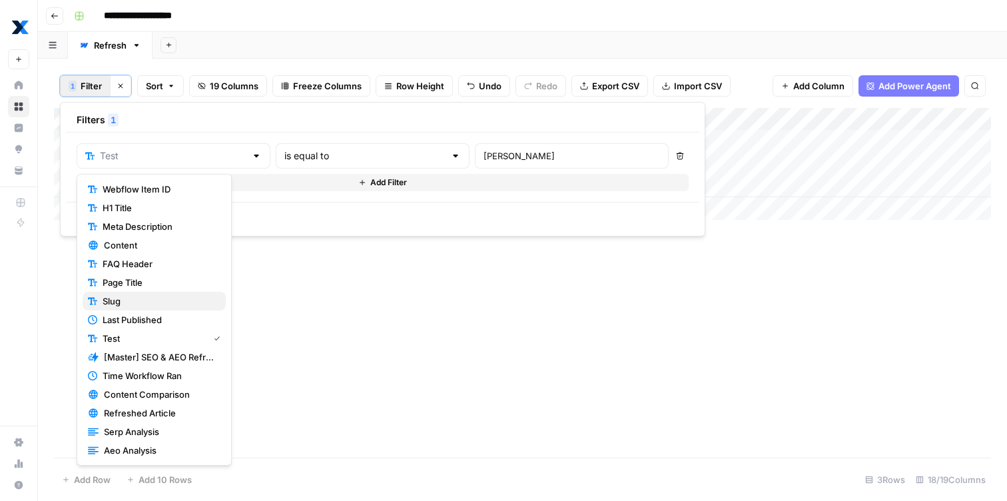
click at [157, 303] on span "Slug" at bounding box center [159, 300] width 113 height 13
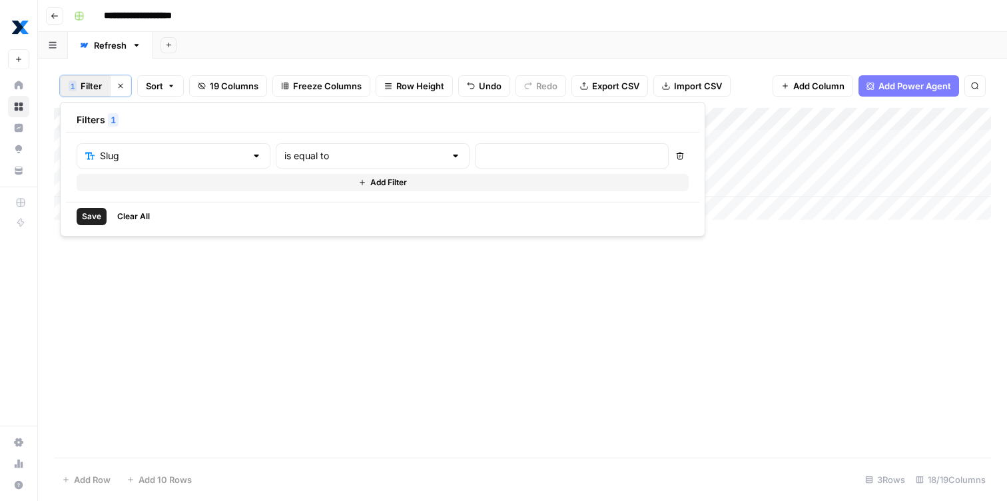
click at [324, 164] on div "is equal to" at bounding box center [373, 155] width 194 height 25
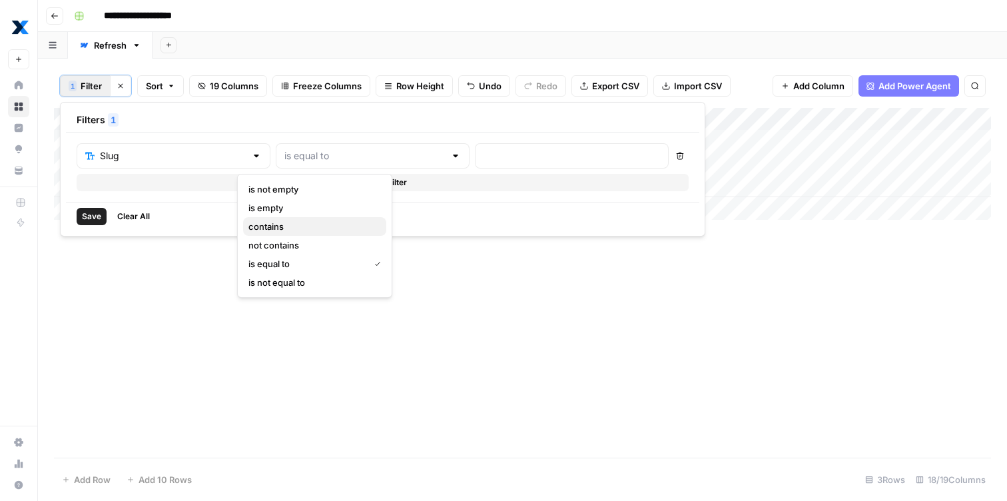
click at [316, 223] on span "contains" at bounding box center [311, 226] width 127 height 13
type input "contains"
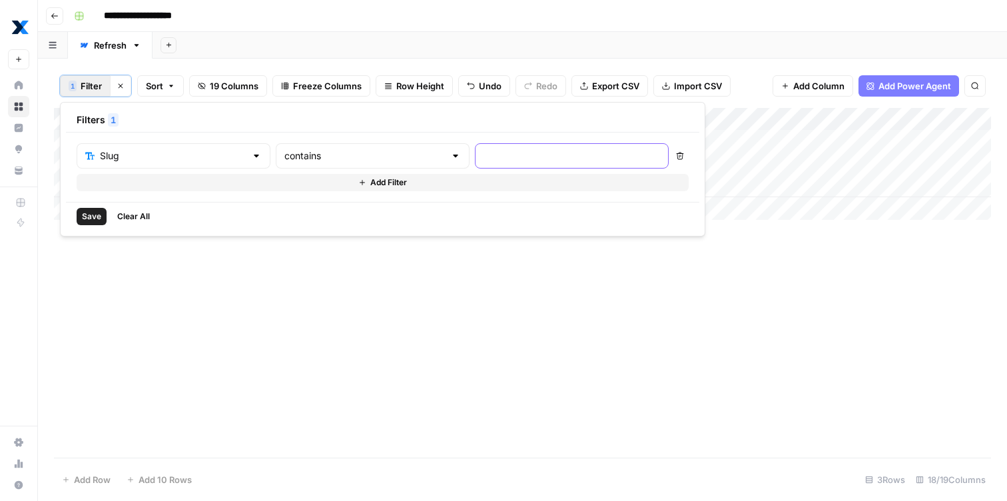
click at [484, 151] on input "text" at bounding box center [572, 155] width 177 height 13
paste input "cmms-vs-eam-software-whats-the-difference-anyway"
type input "cmms-vs-eam-software-whats-the-difference-anyway"
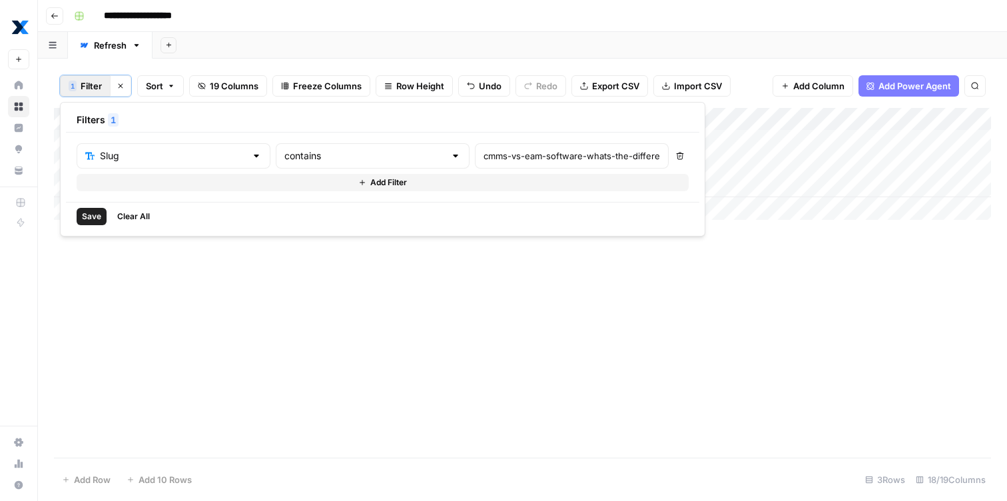
click at [91, 222] on span "Save" at bounding box center [91, 217] width 19 height 12
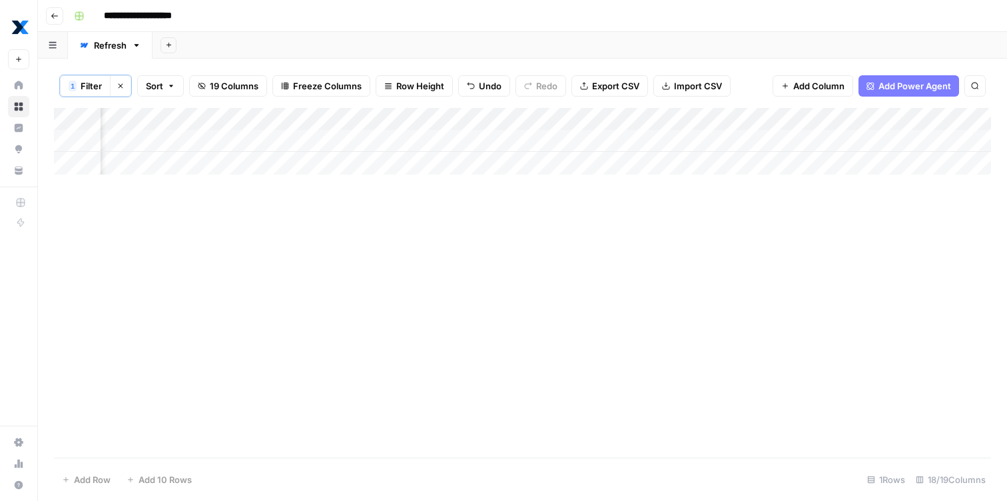
click at [675, 143] on div "Add Column" at bounding box center [522, 141] width 937 height 67
click at [673, 143] on div "Add Column" at bounding box center [522, 141] width 937 height 67
type textarea "***"
click at [825, 139] on div "Add Column" at bounding box center [522, 141] width 937 height 67
click at [751, 213] on div "Add Column" at bounding box center [522, 283] width 937 height 350
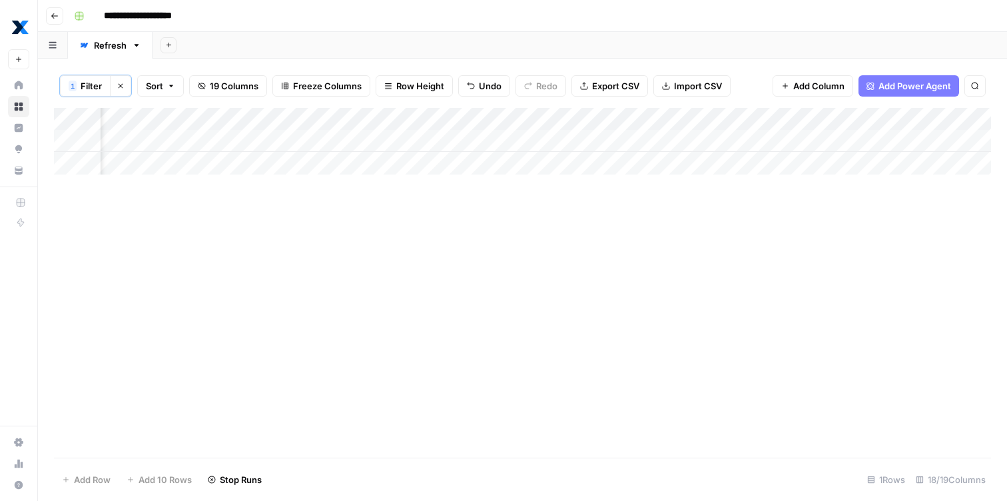
click at [90, 90] on span "Filter" at bounding box center [91, 85] width 21 height 13
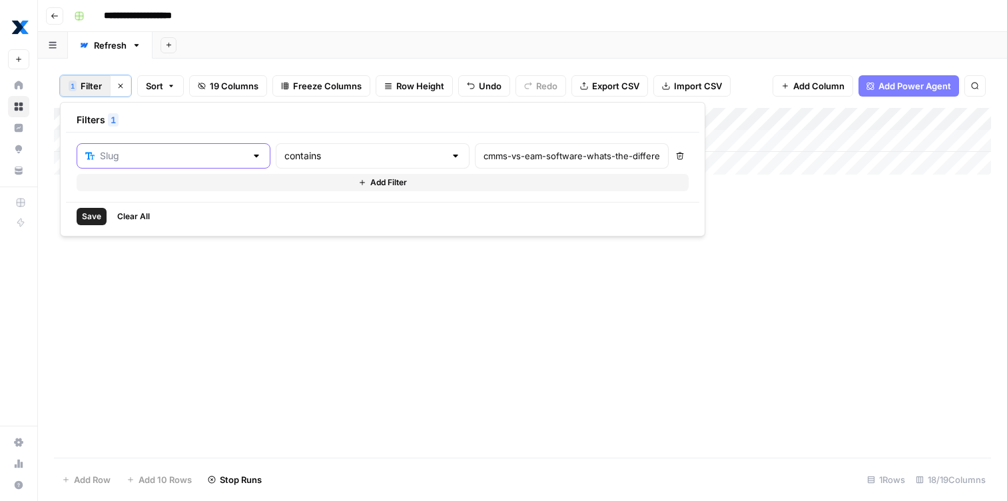
click at [110, 152] on input "text" at bounding box center [173, 155] width 146 height 13
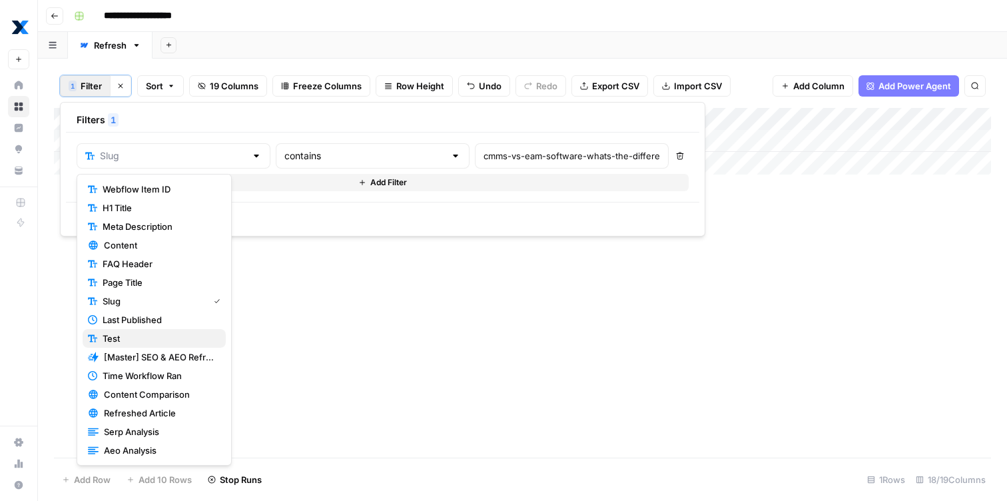
click at [127, 345] on button "Test" at bounding box center [154, 338] width 143 height 19
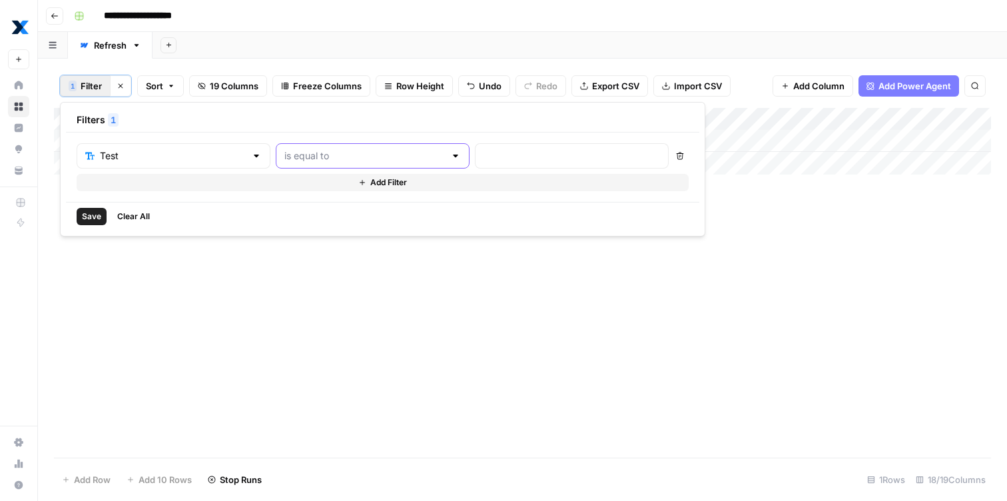
click at [348, 162] on input "text" at bounding box center [364, 155] width 161 height 13
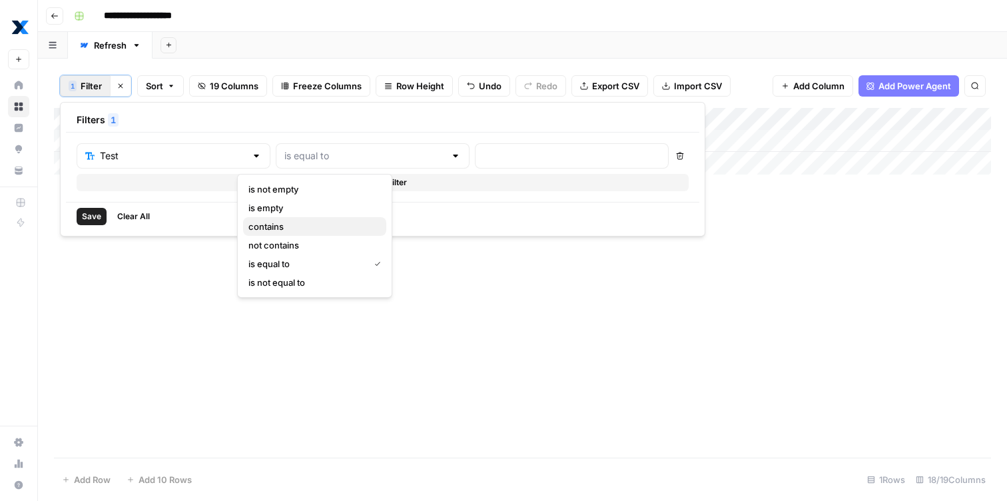
click at [320, 225] on span "contains" at bounding box center [311, 226] width 127 height 13
type input "contains"
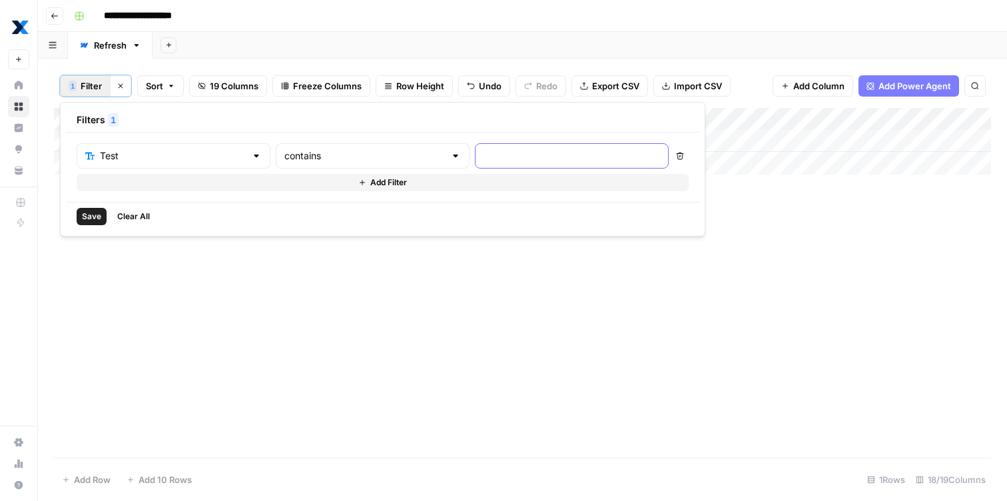
click at [484, 157] on input "text" at bounding box center [572, 155] width 177 height 13
type input "Kim"
click at [93, 218] on span "Save" at bounding box center [91, 217] width 19 height 12
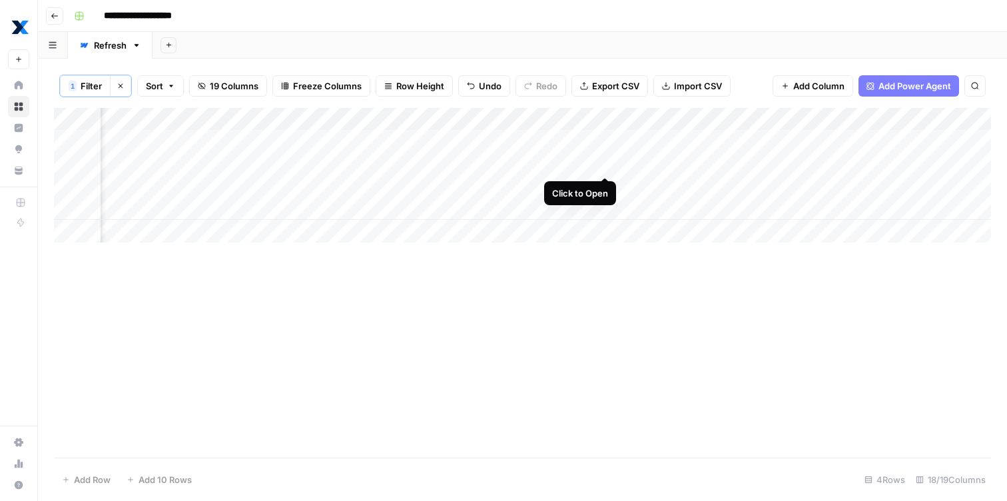
click at [603, 163] on div "Add Column" at bounding box center [522, 175] width 937 height 135
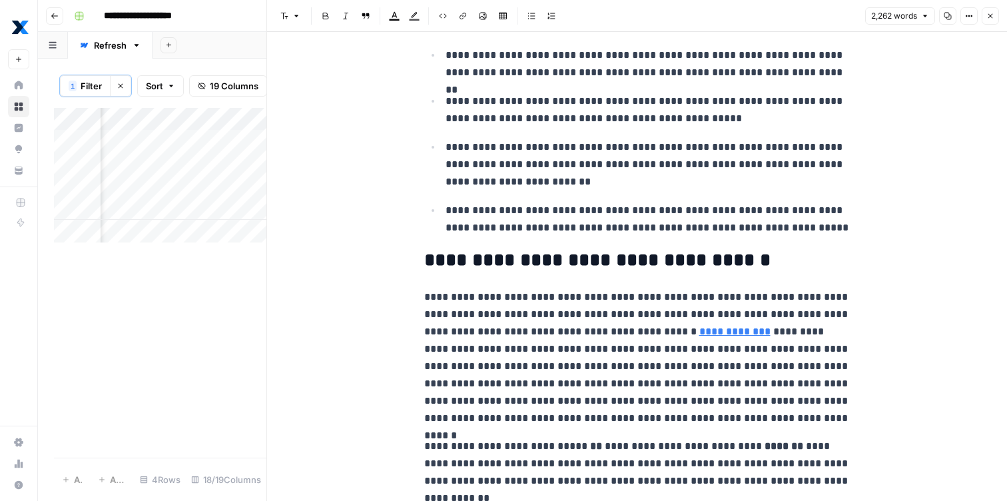
scroll to position [662, 0]
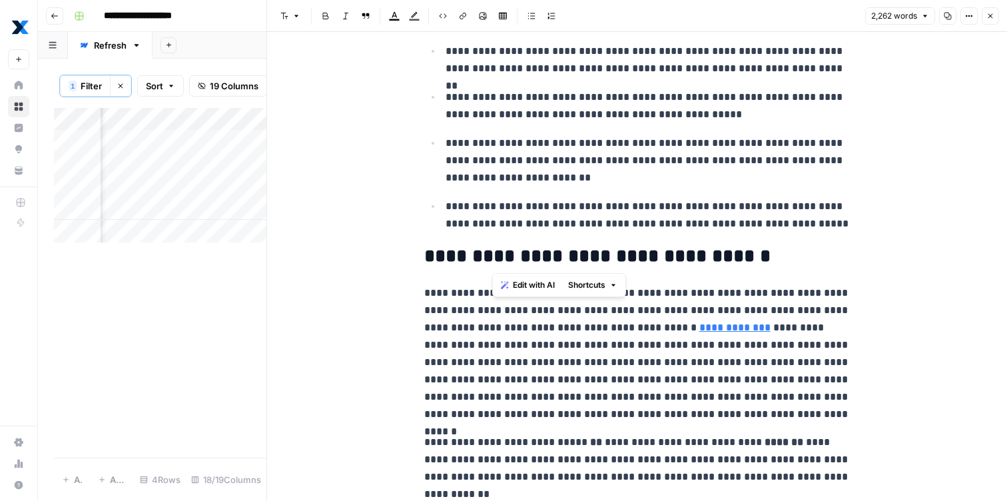
drag, startPoint x: 496, startPoint y: 256, endPoint x: 668, endPoint y: 256, distance: 171.9
click at [668, 256] on h2 "**********" at bounding box center [637, 256] width 426 height 21
copy h2 "**********"
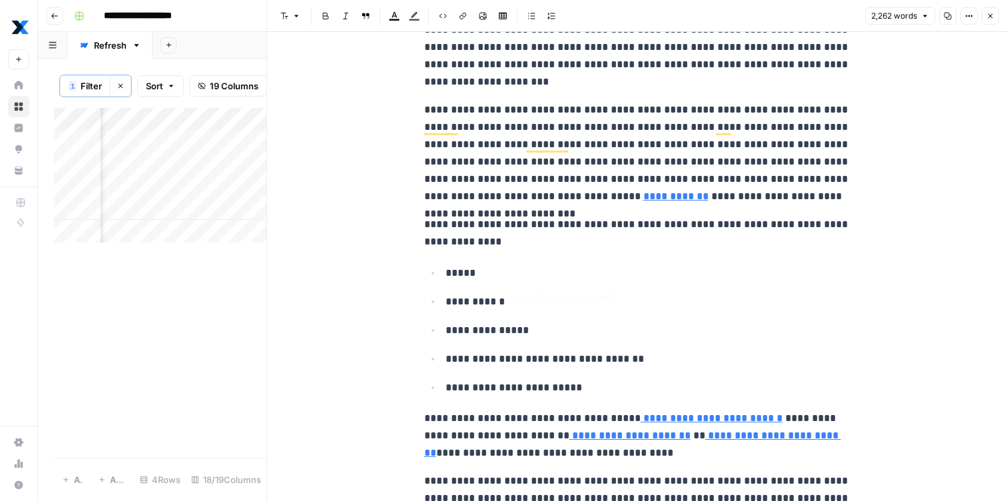
scroll to position [0, 0]
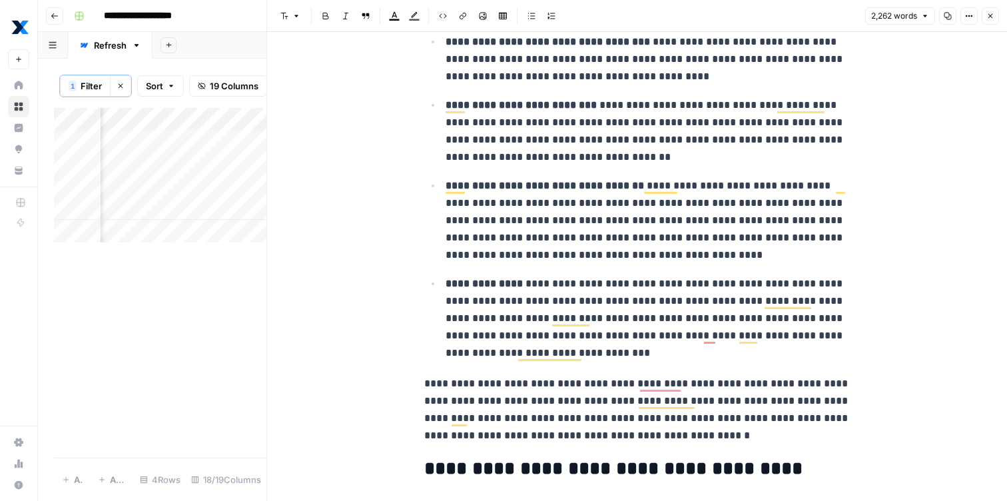
click at [990, 19] on icon "button" at bounding box center [991, 16] width 8 height 8
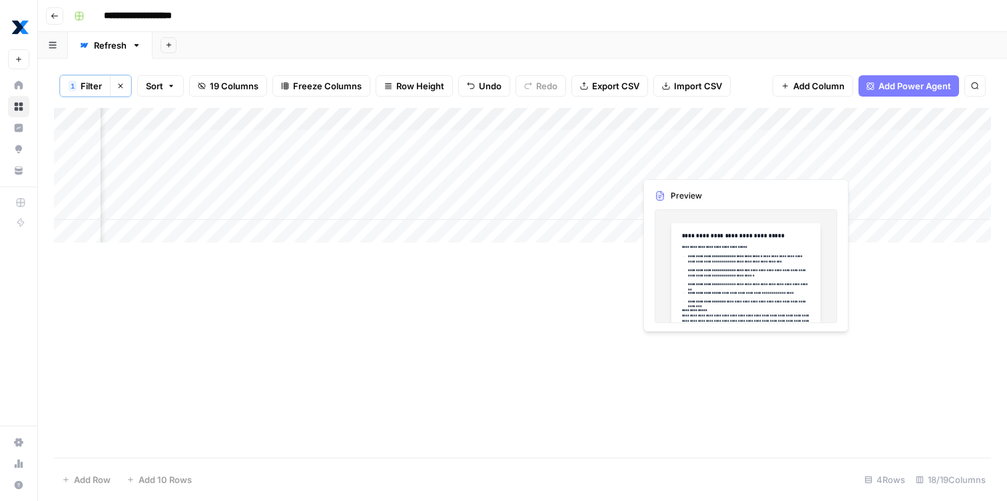
click at [711, 167] on div "Add Column" at bounding box center [522, 175] width 937 height 135
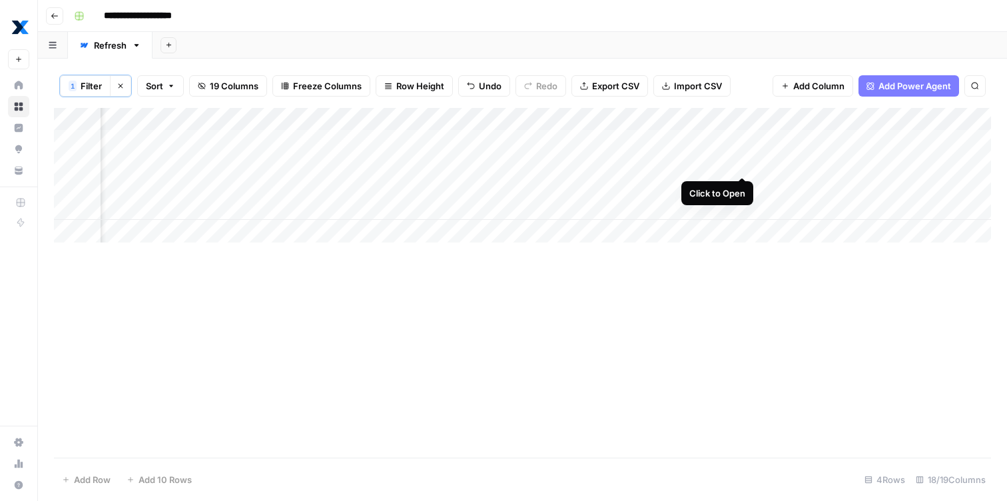
click at [739, 162] on div "Add Column" at bounding box center [522, 175] width 937 height 135
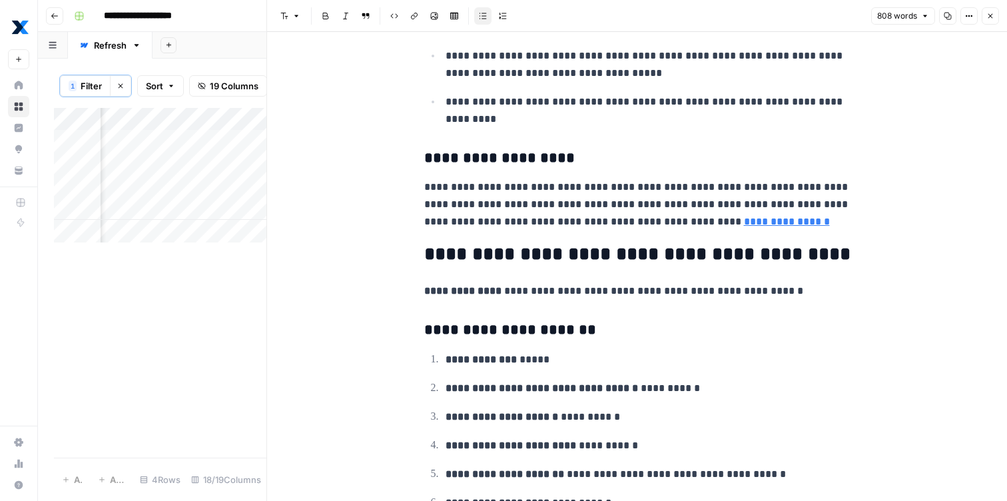
scroll to position [2316, 0]
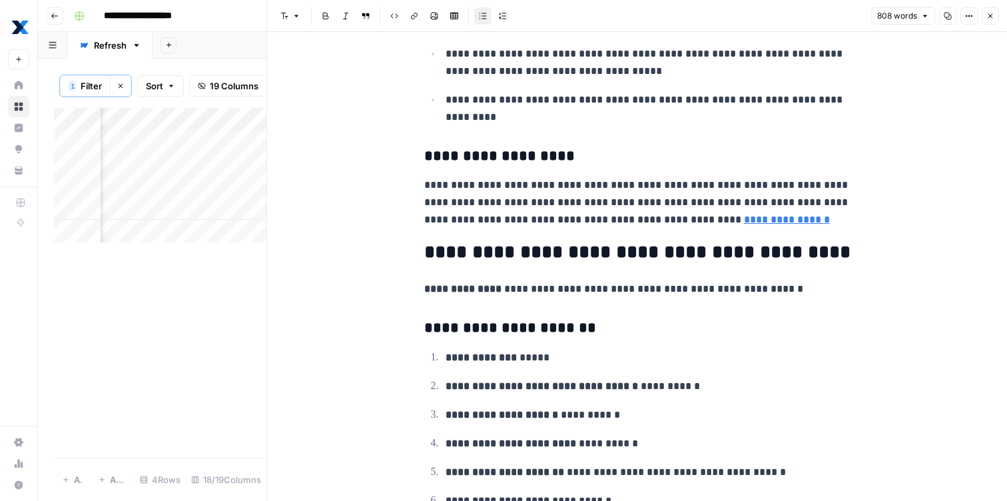
click at [991, 15] on icon "button" at bounding box center [991, 16] width 5 height 5
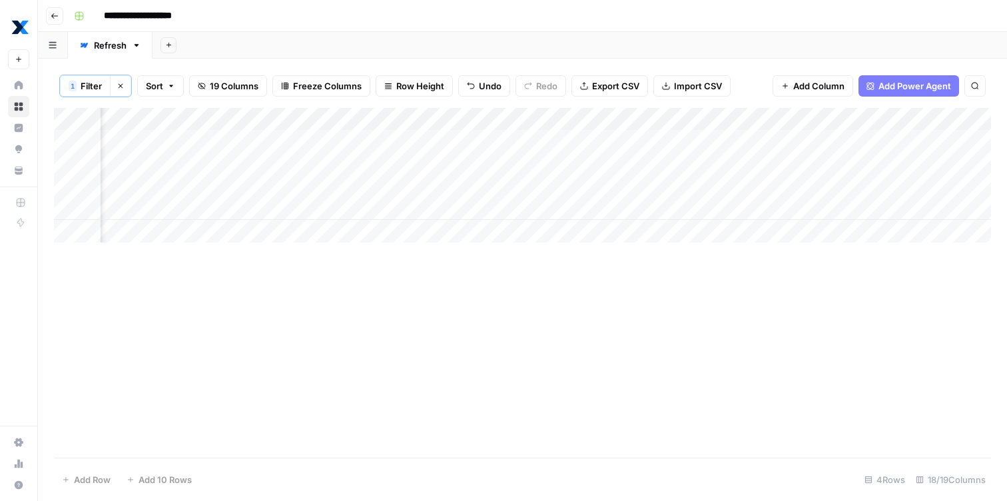
scroll to position [0, 1650]
click at [93, 86] on span "Filter" at bounding box center [91, 85] width 21 height 13
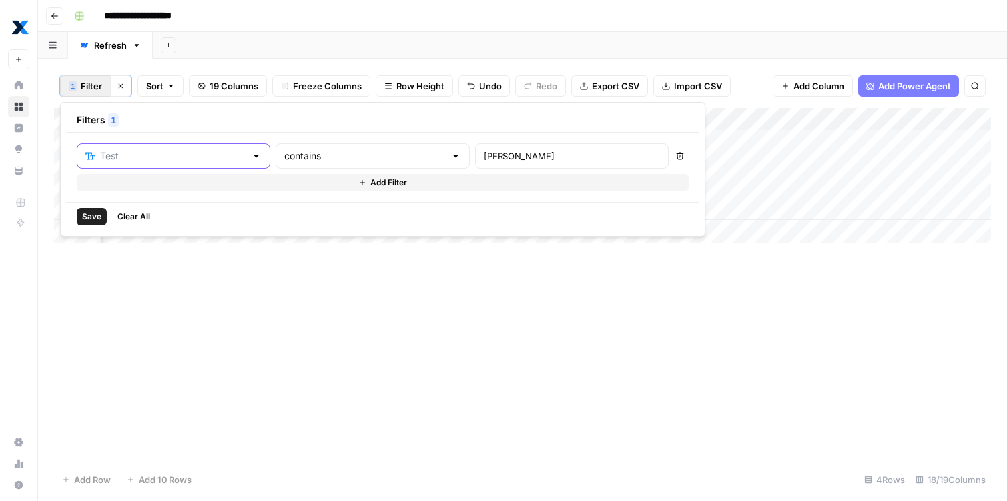
click at [114, 154] on input "text" at bounding box center [173, 155] width 146 height 13
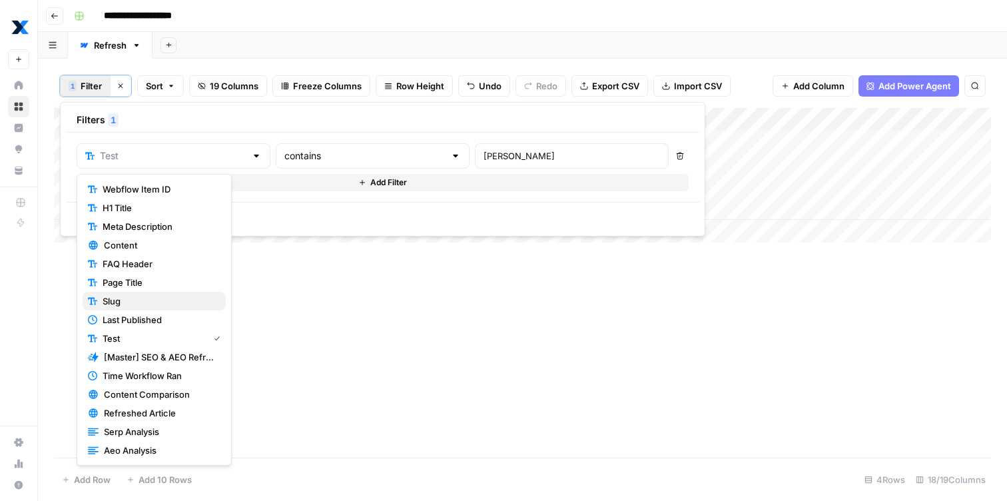
click at [138, 298] on span "Slug" at bounding box center [159, 300] width 113 height 13
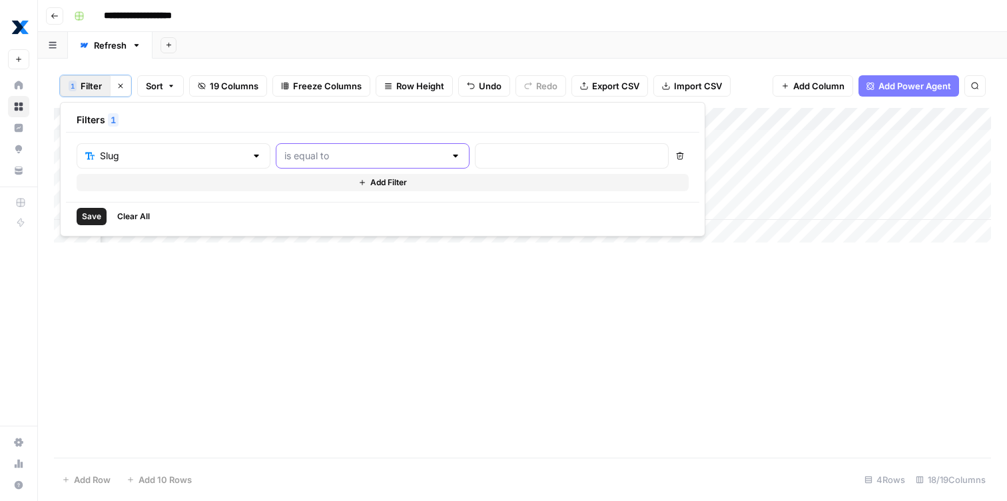
click at [315, 155] on input "text" at bounding box center [364, 155] width 161 height 13
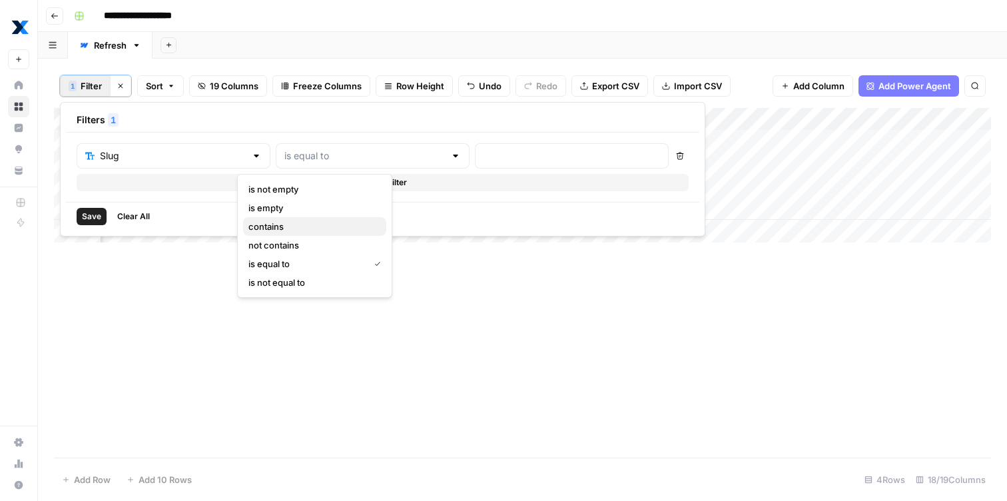
click at [296, 228] on span "contains" at bounding box center [311, 226] width 127 height 13
type input "contains"
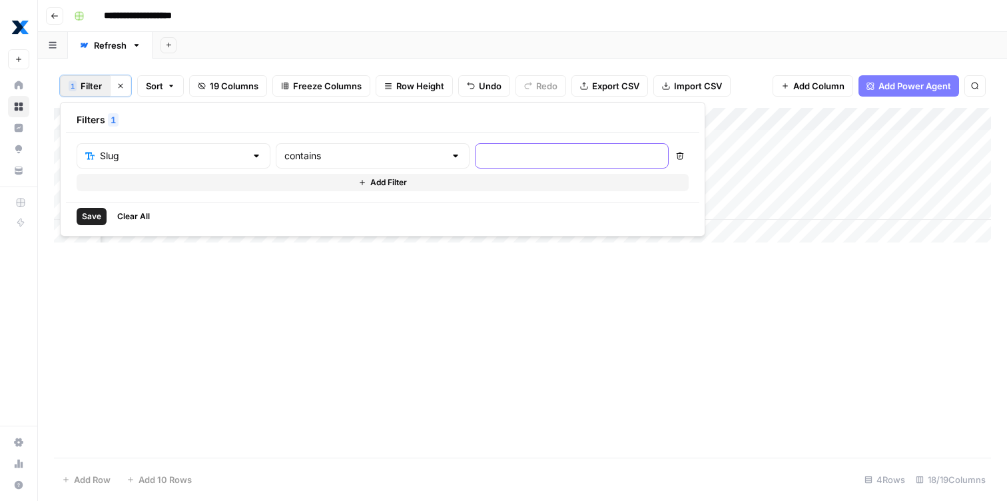
click at [484, 153] on input "text" at bounding box center [572, 155] width 177 height 13
paste input "beginners-guide-maintenance-kpis"
type input "beginners-guide-maintenance-kpis"
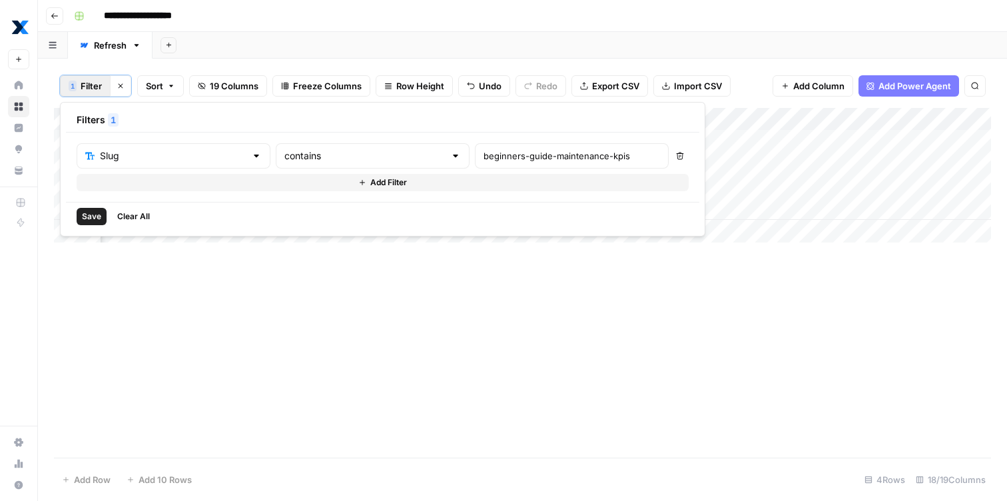
click at [99, 215] on span "Save" at bounding box center [91, 217] width 19 height 12
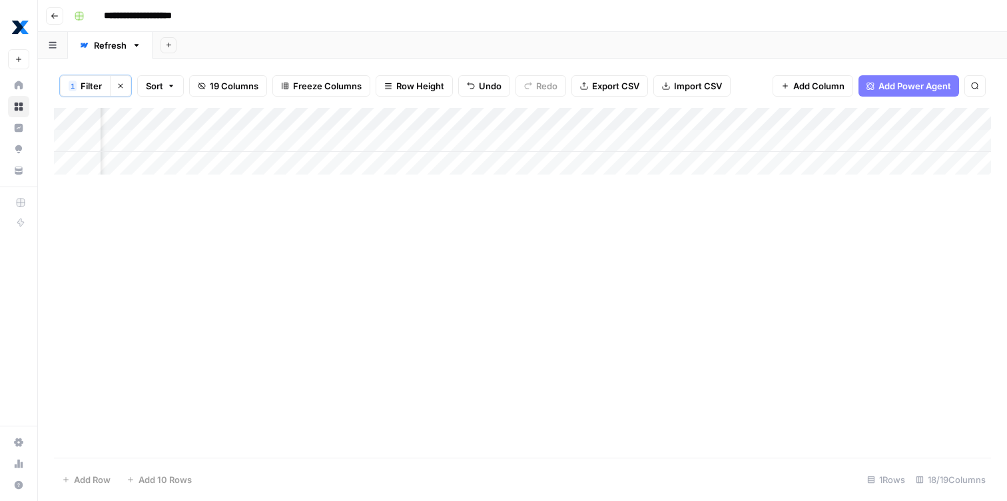
click at [322, 145] on div "Add Column" at bounding box center [522, 141] width 937 height 67
click at [149, 142] on div "Add Column" at bounding box center [522, 141] width 937 height 67
type textarea "***"
click at [97, 85] on span "Filter" at bounding box center [91, 85] width 21 height 13
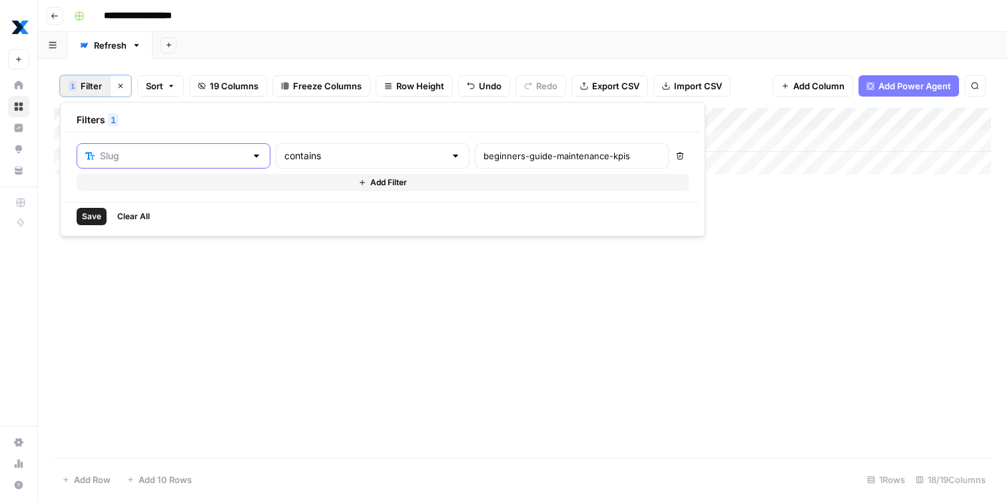
click at [107, 159] on input "text" at bounding box center [173, 155] width 146 height 13
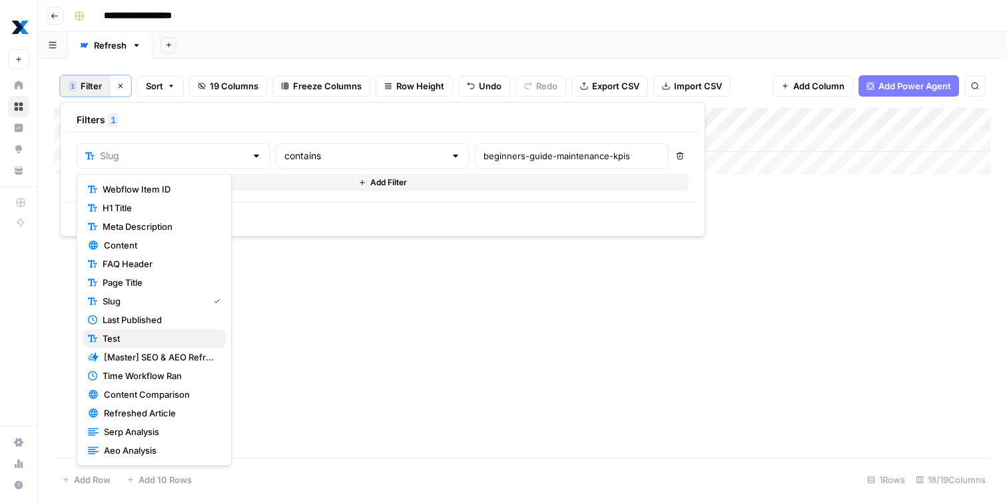
click at [135, 342] on span "Test" at bounding box center [159, 338] width 113 height 13
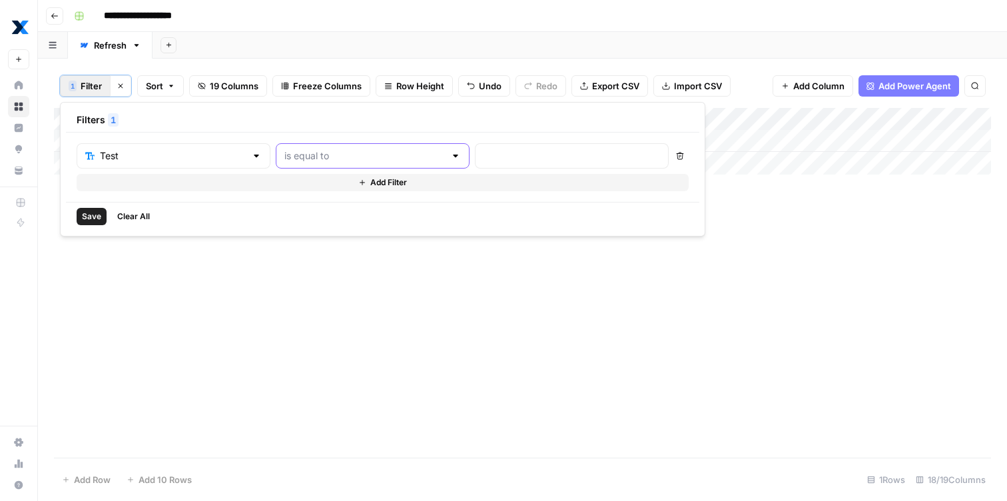
click at [331, 159] on input "text" at bounding box center [364, 155] width 161 height 13
type input "is equal to"
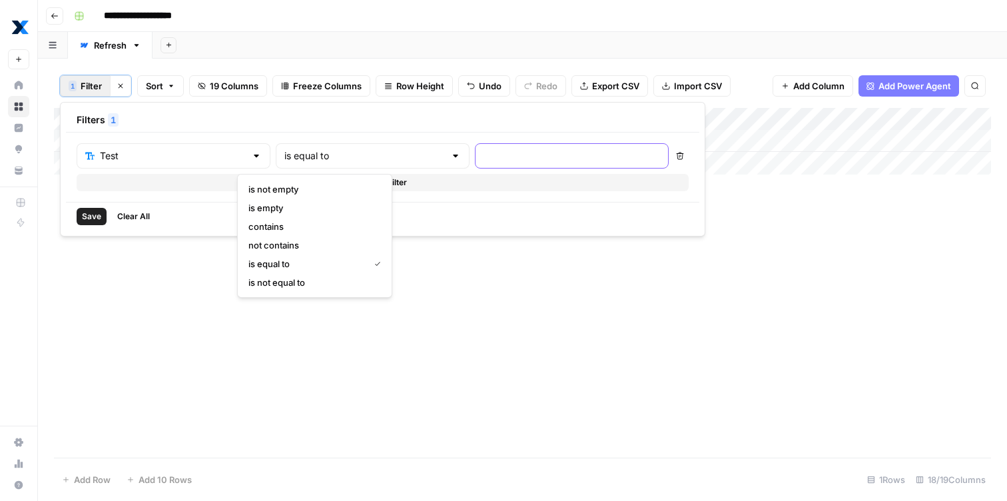
click at [484, 161] on input "text" at bounding box center [572, 155] width 177 height 13
type input "Kim"
click at [87, 216] on span "Save" at bounding box center [91, 217] width 19 height 12
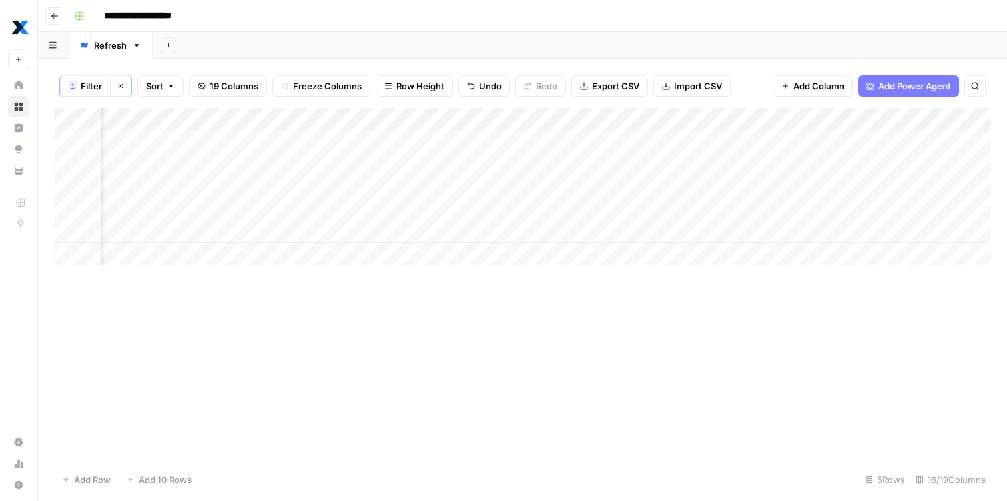
scroll to position [0, 1739]
click at [616, 165] on div "Add Column" at bounding box center [522, 186] width 937 height 157
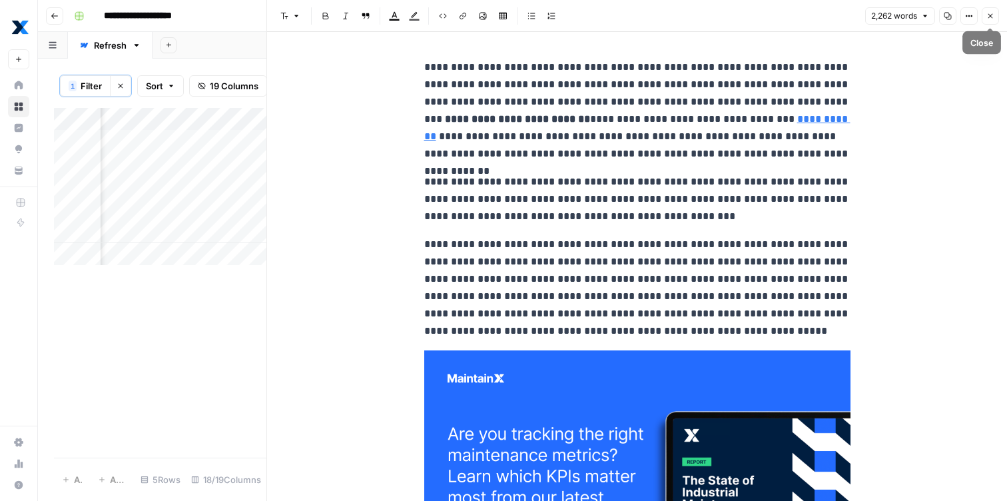
click at [995, 21] on button "Close" at bounding box center [990, 15] width 17 height 17
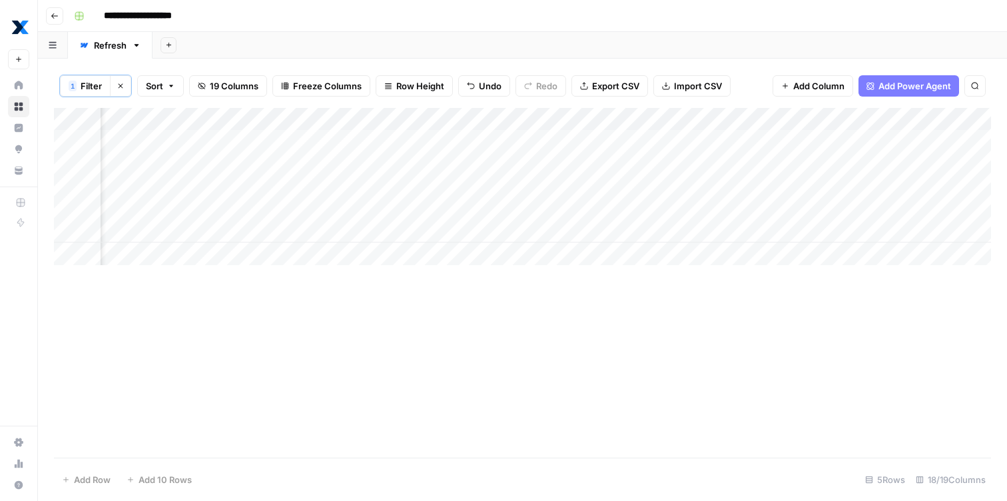
scroll to position [0, 1646]
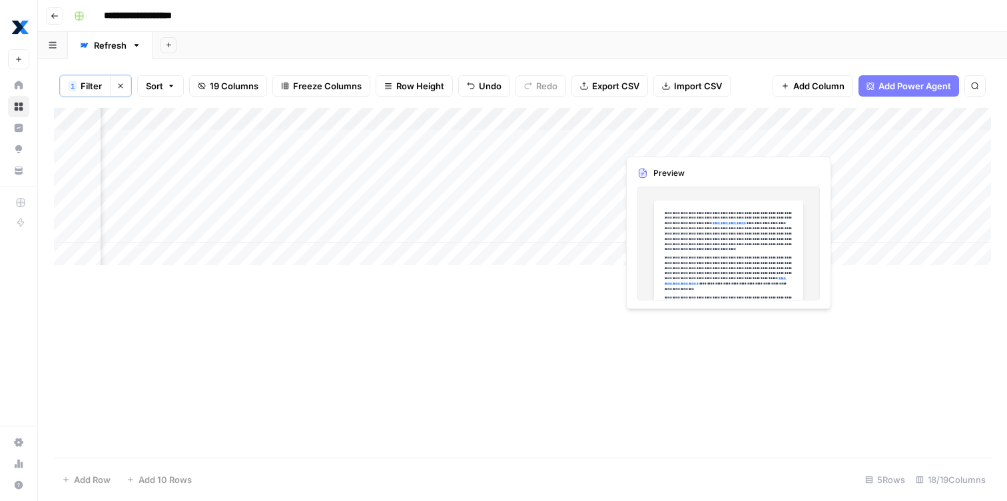
click at [681, 135] on div "Add Column" at bounding box center [522, 186] width 937 height 157
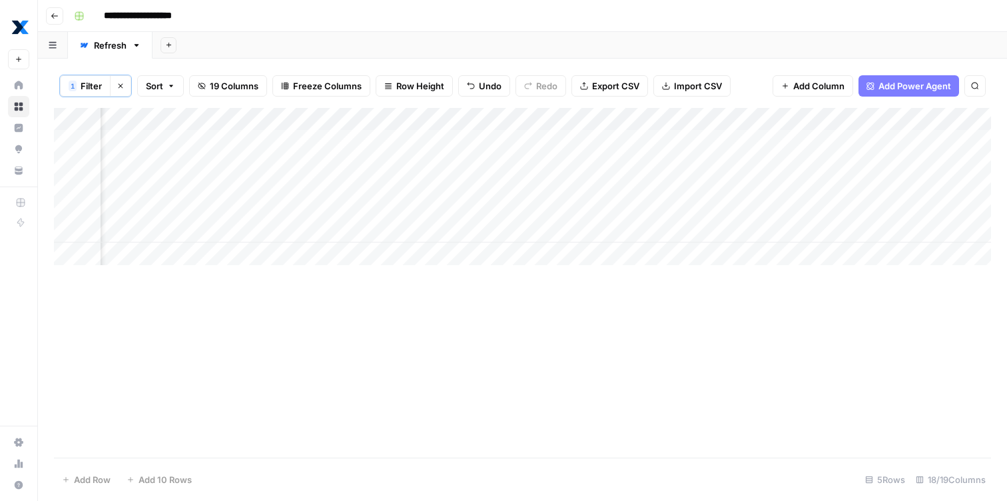
click at [721, 137] on div "Add Column" at bounding box center [522, 186] width 937 height 157
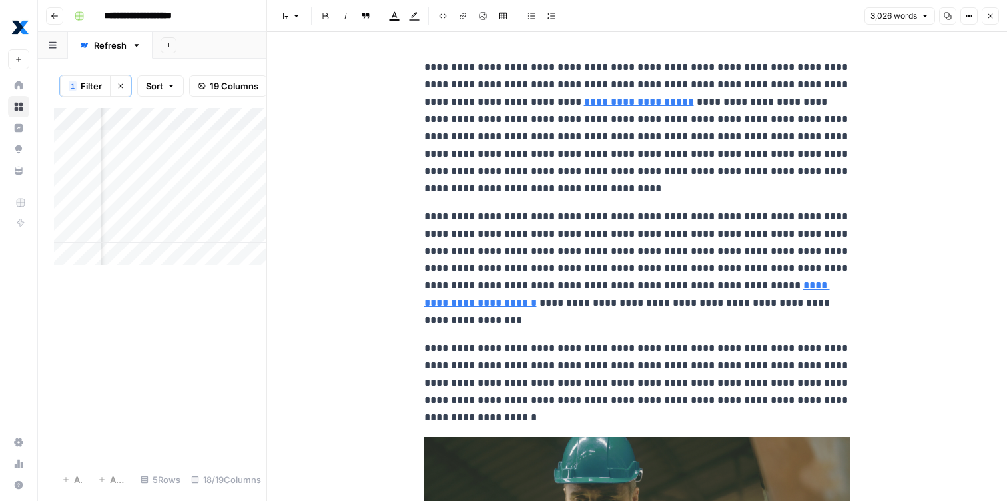
click at [943, 19] on button "Copy" at bounding box center [947, 15] width 17 height 17
click at [213, 284] on div "Add Column" at bounding box center [160, 283] width 213 height 350
click at [999, 15] on header "Font style Bold Italic Block quote Text color Highlight color Code block Link I…" at bounding box center [637, 16] width 740 height 32
click at [994, 16] on span "Close" at bounding box center [994, 16] width 1 height 1
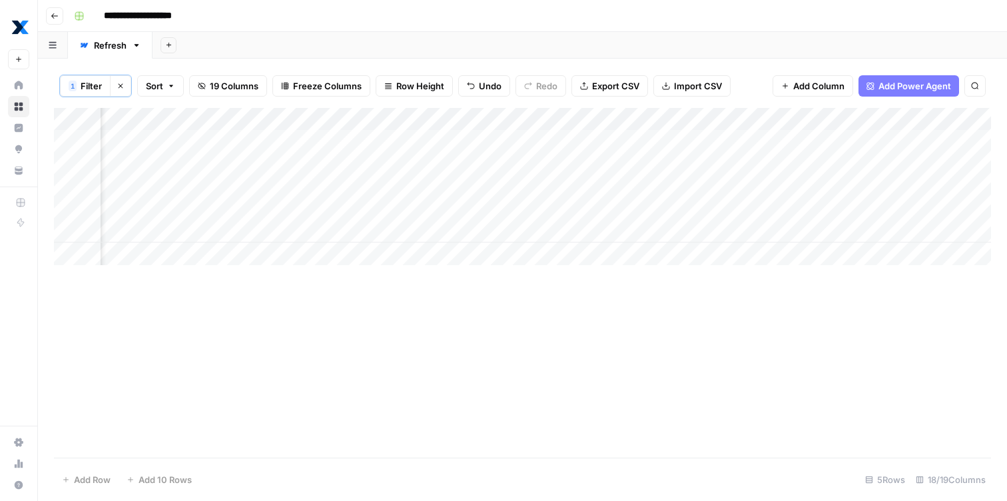
scroll to position [0, 1095]
click at [323, 235] on div "Add Column" at bounding box center [522, 186] width 937 height 157
click at [85, 86] on span "Filter" at bounding box center [91, 85] width 21 height 13
click at [691, 363] on div "Add Column" at bounding box center [522, 283] width 937 height 350
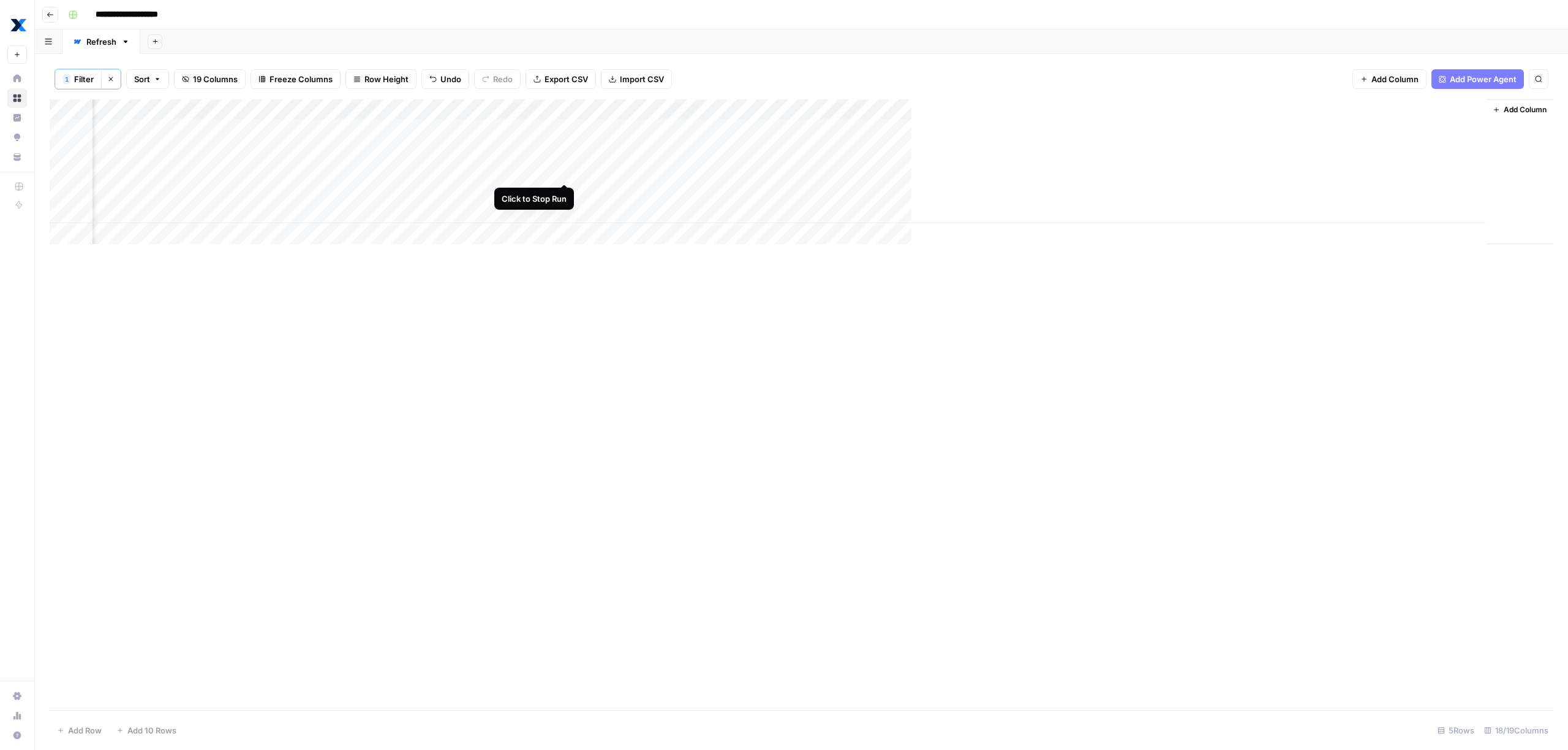
scroll to position [0, 1148]
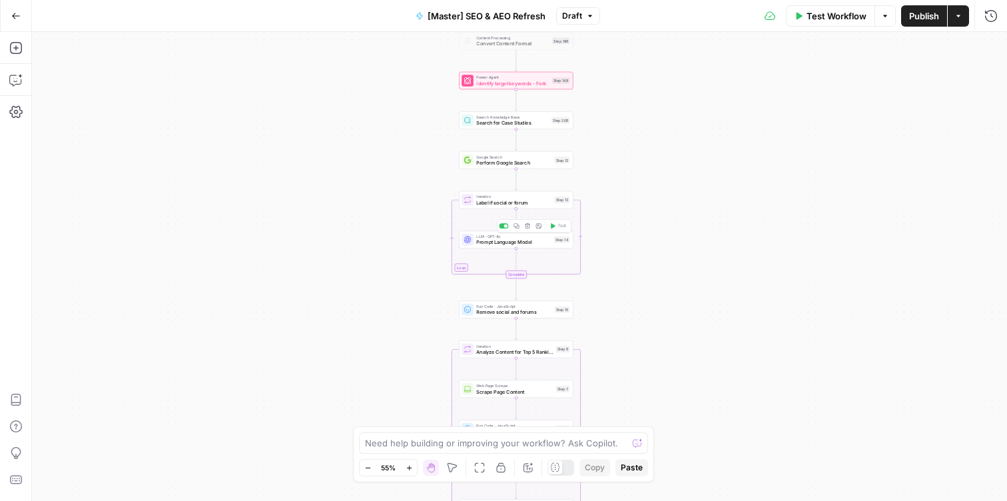
click at [501, 244] on span "Prompt Language Model" at bounding box center [513, 241] width 75 height 7
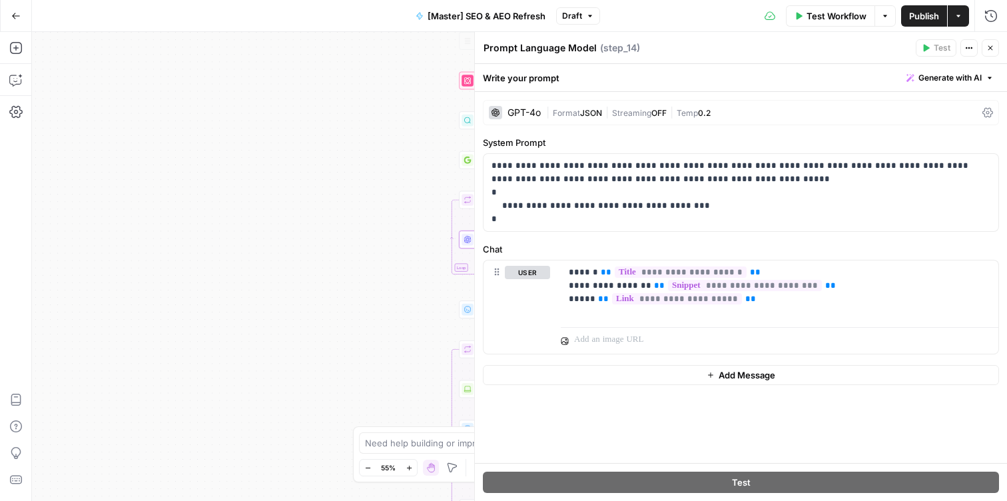
click at [406, 242] on div "true false false true false true Workflow Set Inputs Inputs Content Processing …" at bounding box center [519, 266] width 975 height 469
click at [374, 256] on div "true false false true false true Workflow Set Inputs Inputs Content Processing …" at bounding box center [519, 266] width 975 height 469
click at [995, 48] on button "Close" at bounding box center [990, 47] width 17 height 17
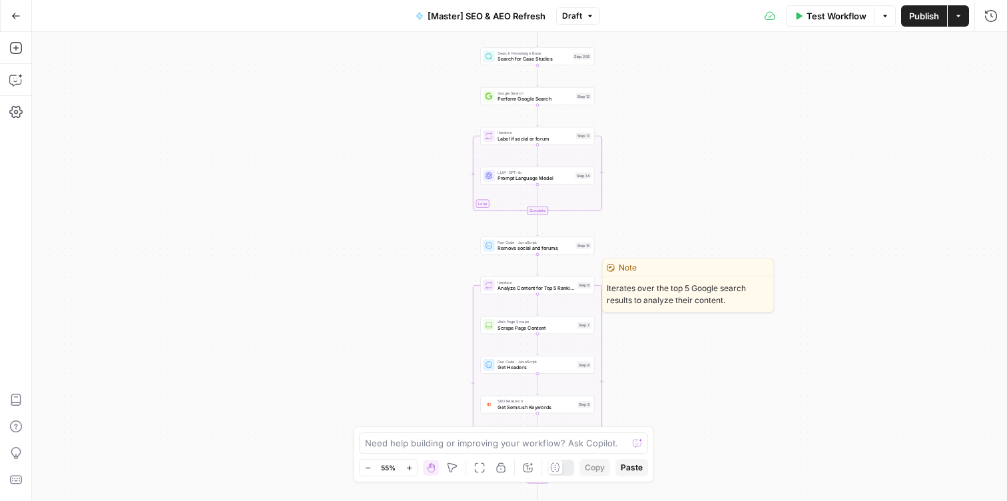
click at [554, 286] on span "Analyze Content for Top 5 Ranking Pages" at bounding box center [536, 287] width 77 height 7
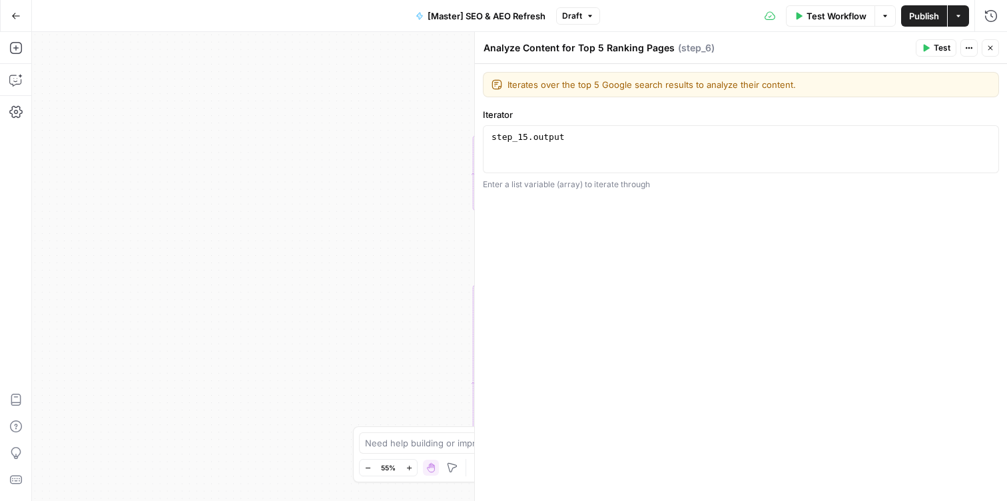
click at [992, 40] on button "Close" at bounding box center [990, 47] width 17 height 17
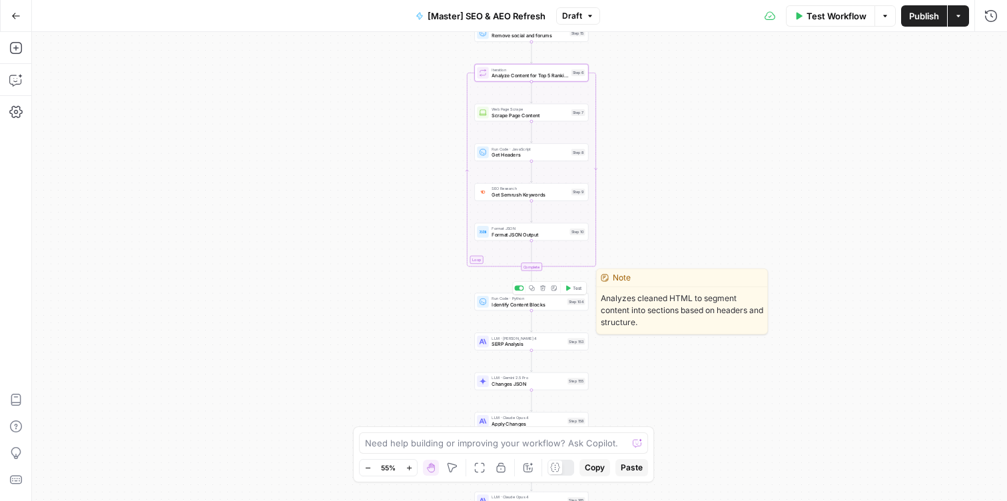
click at [538, 309] on div "Run Code · Python Identify Content Blocks Step 104 Copy step Delete step Edit N…" at bounding box center [531, 302] width 114 height 18
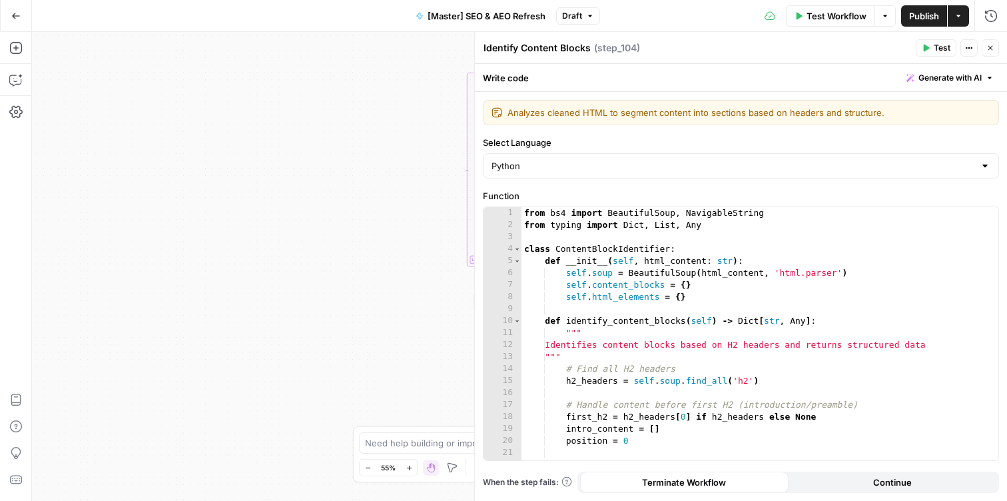
click at [995, 48] on button "Close" at bounding box center [990, 47] width 17 height 17
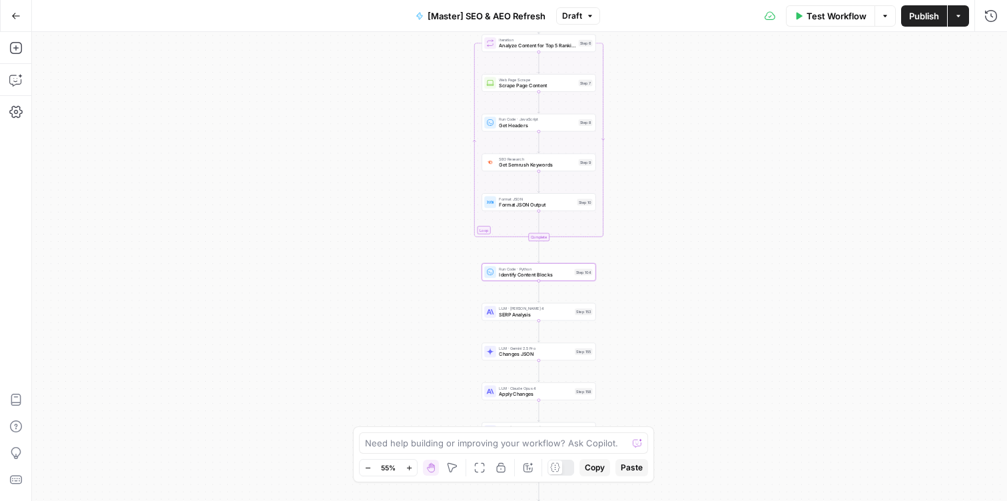
click at [550, 318] on div "LLM · [PERSON_NAME] 4 SERP Analysis Step 153 Copy step Delete step Edit Note Te…" at bounding box center [539, 312] width 114 height 18
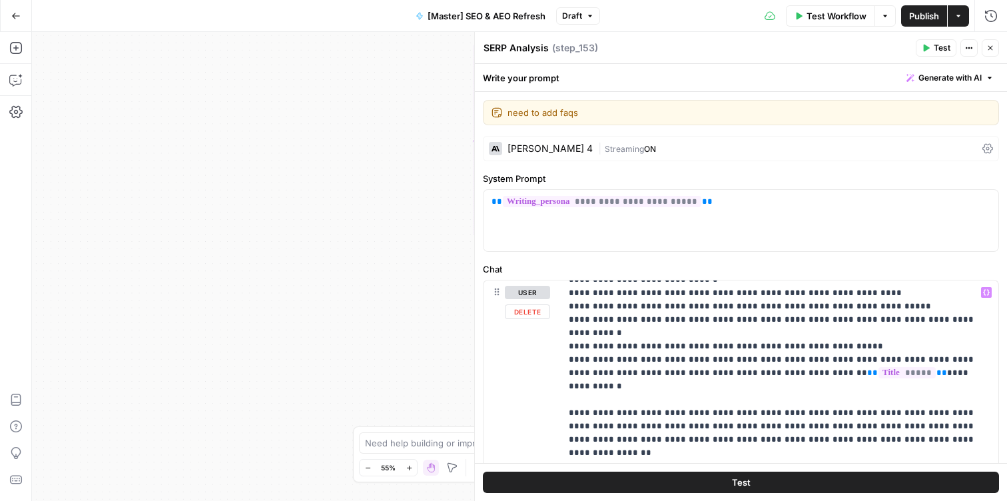
scroll to position [727, 0]
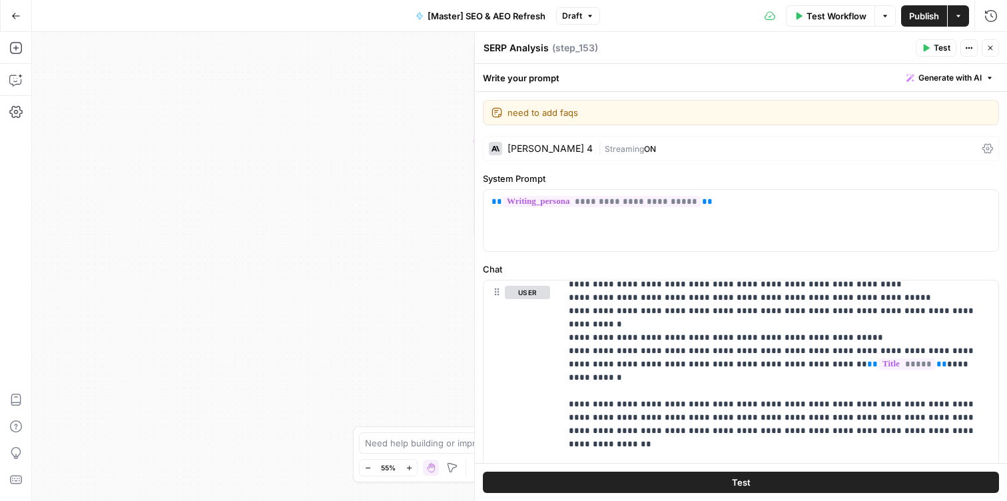
click at [991, 55] on button "Close" at bounding box center [990, 47] width 17 height 17
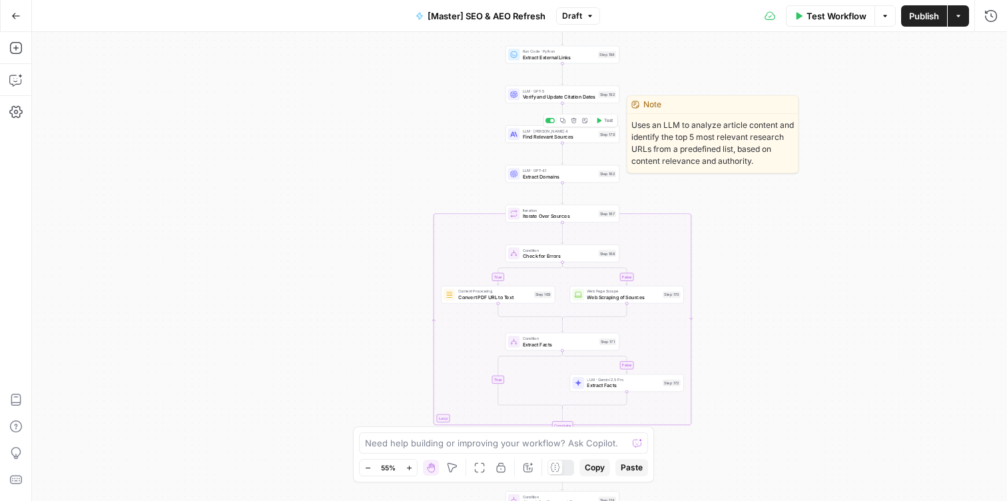
click at [566, 139] on span "Find Relevant Sources" at bounding box center [559, 136] width 73 height 7
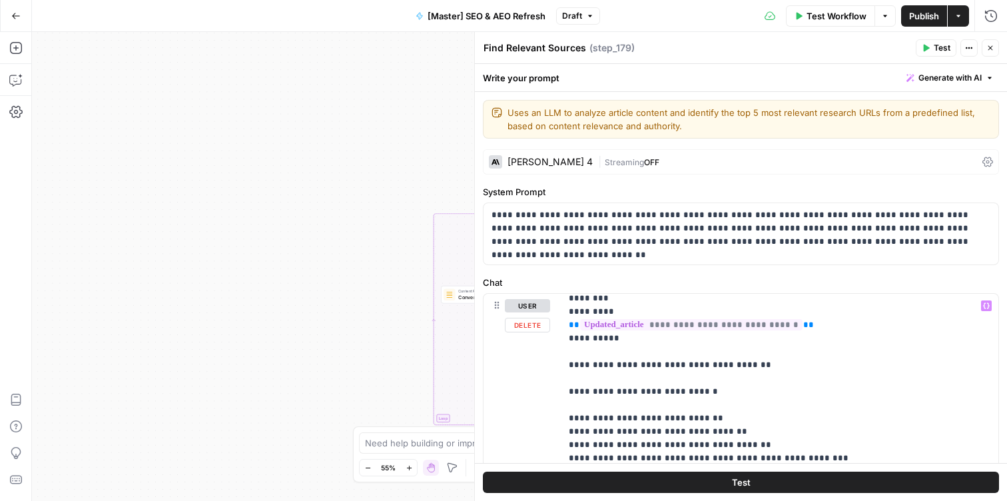
scroll to position [101, 0]
click at [995, 51] on button "Close" at bounding box center [990, 47] width 17 height 17
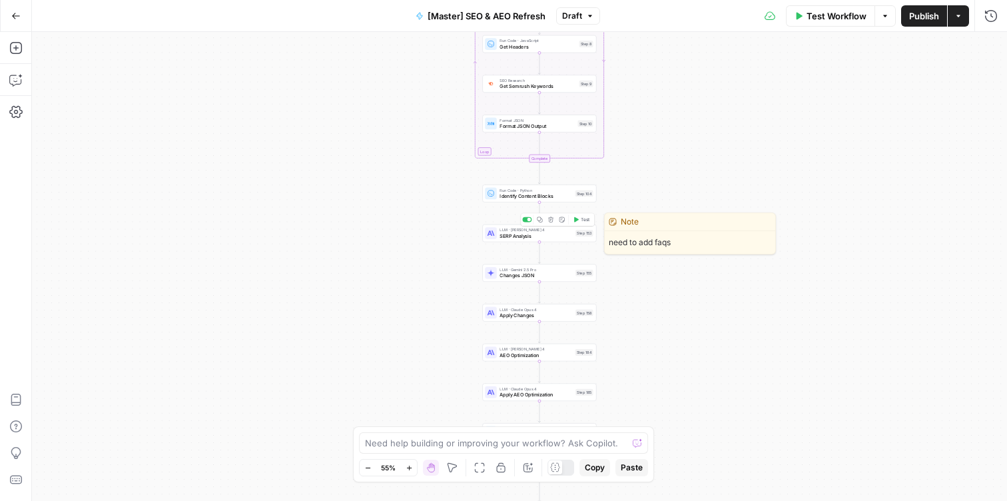
click at [499, 235] on div "LLM · [PERSON_NAME] 4 SERP Analysis Step 153 Copy step Delete step Edit Note Te…" at bounding box center [539, 233] width 108 height 13
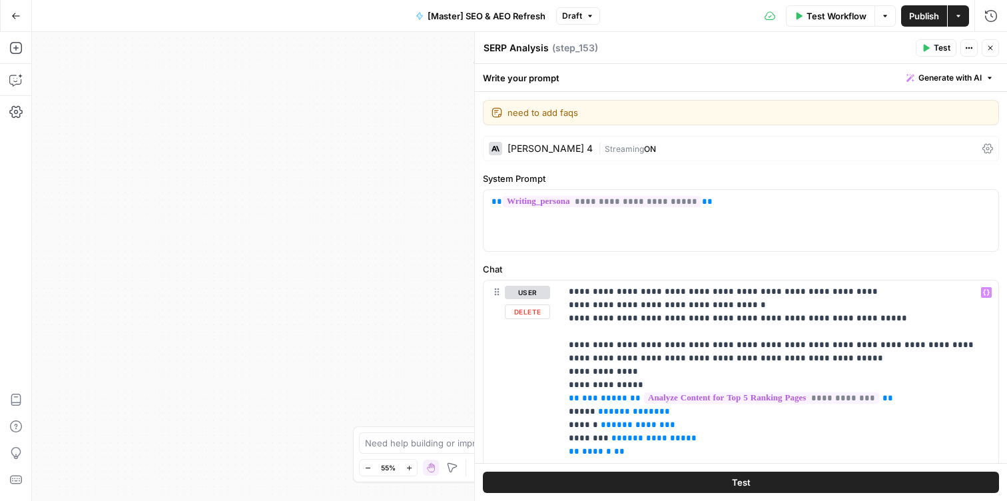
scroll to position [284, 0]
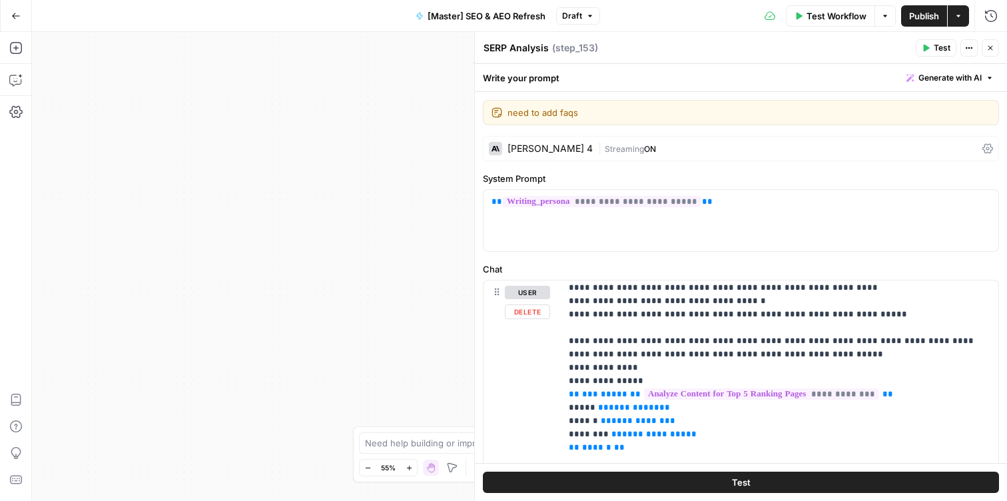
click at [420, 349] on div "true false false true false true Workflow Set Inputs Inputs Content Processing …" at bounding box center [519, 266] width 975 height 469
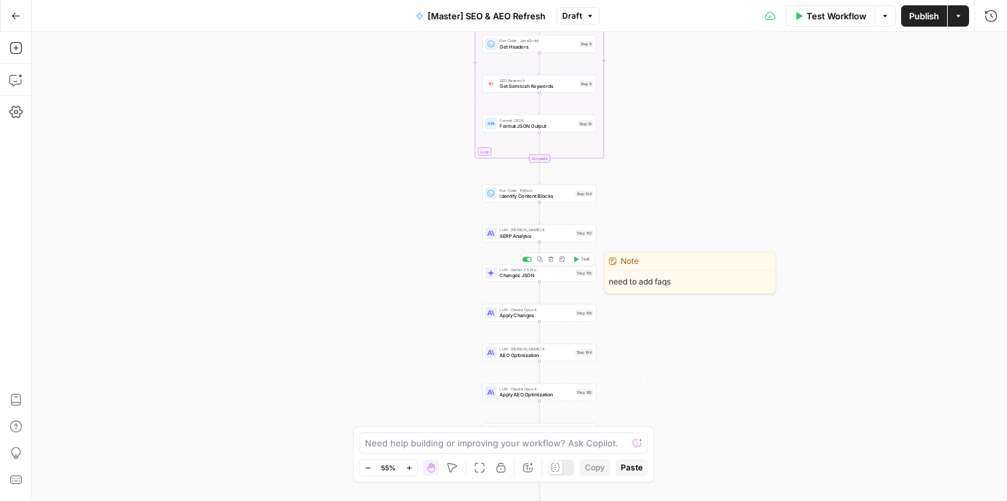
click at [521, 278] on span "Changes JSON" at bounding box center [536, 275] width 73 height 7
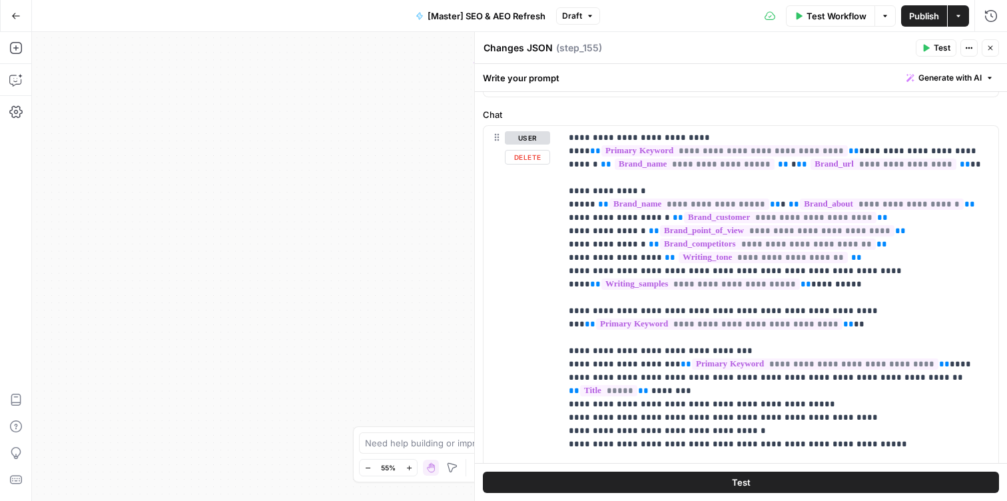
scroll to position [161, 0]
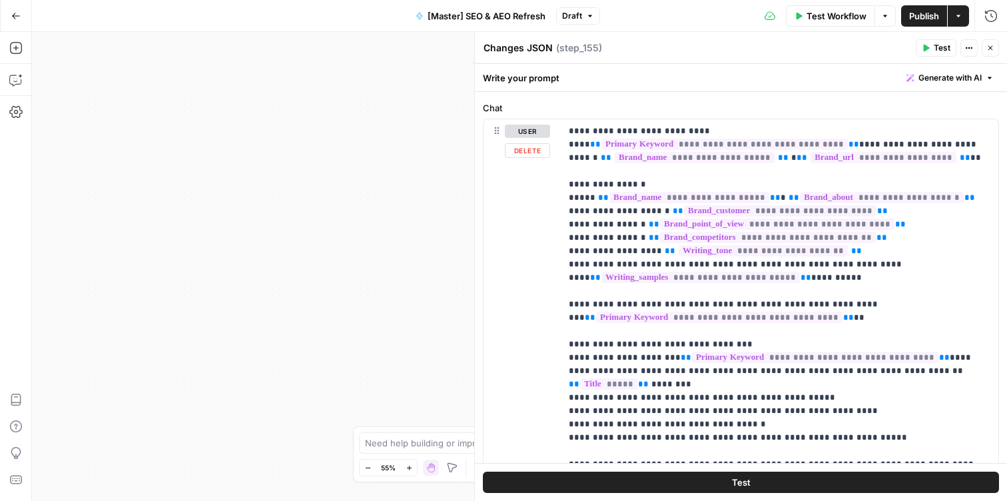
click at [383, 321] on div "true false false true false true Workflow Set Inputs Inputs Content Processing …" at bounding box center [519, 266] width 975 height 469
